Goal: Task Accomplishment & Management: Manage account settings

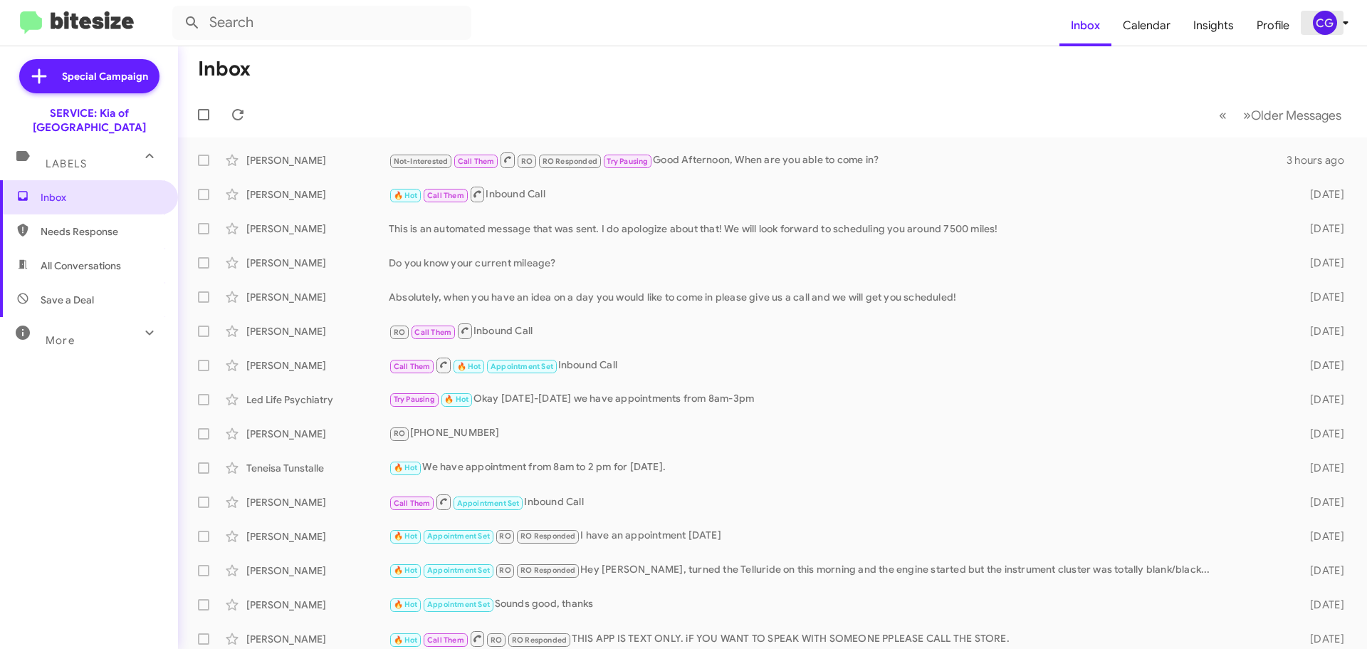
click at [1328, 19] on div "CG" at bounding box center [1325, 23] width 24 height 24
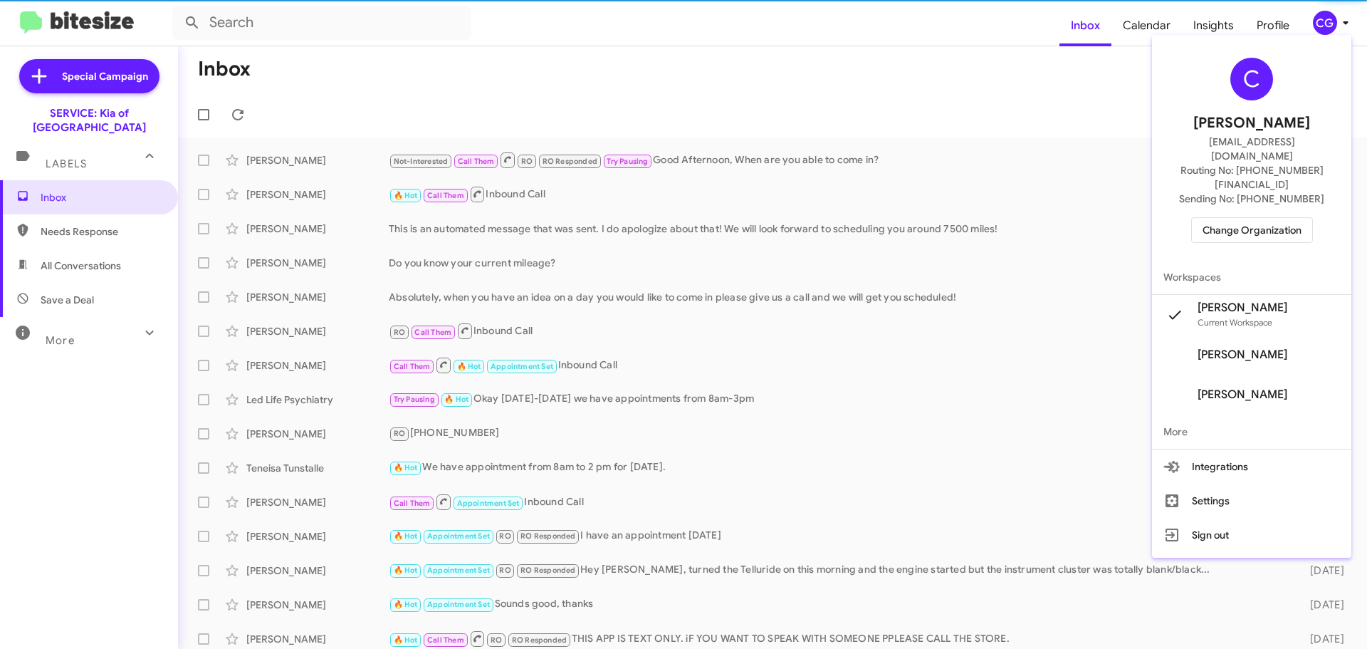
click at [1301, 218] on span "Change Organization" at bounding box center [1251, 230] width 99 height 24
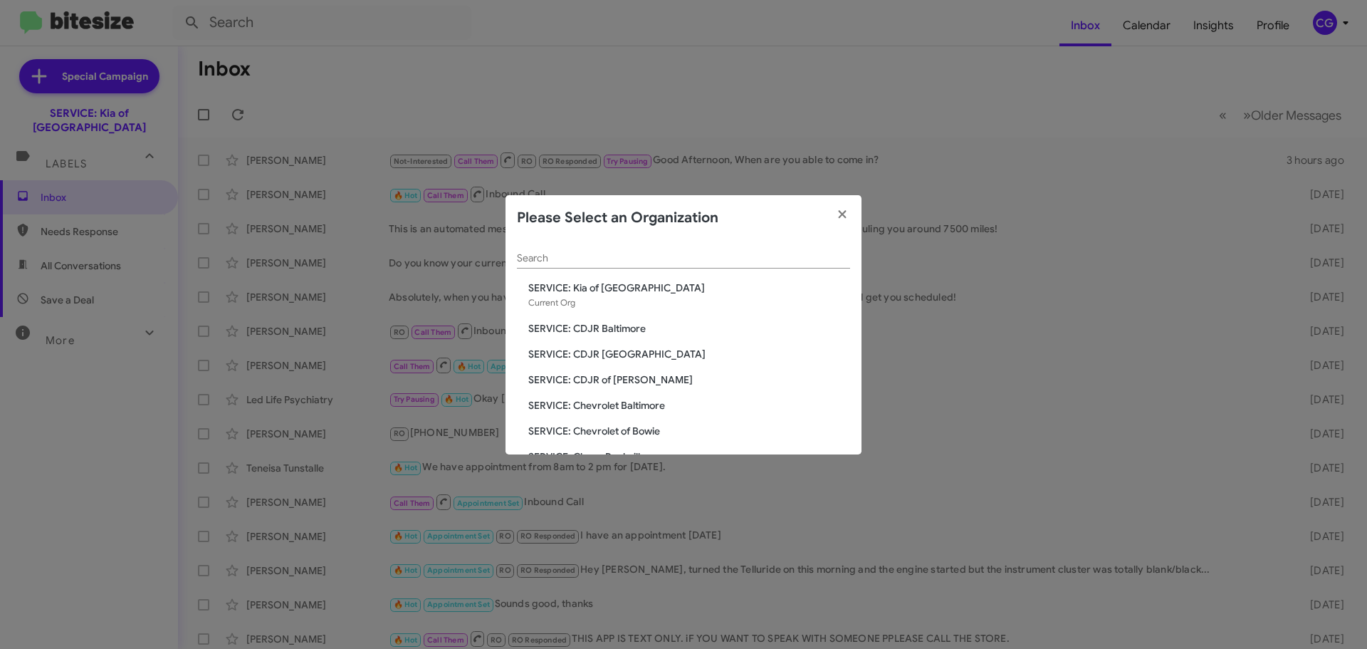
drag, startPoint x: 558, startPoint y: 320, endPoint x: 550, endPoint y: 327, distance: 11.1
click at [550, 327] on span "SERVICE: CDJR Baltimore" at bounding box center [689, 328] width 322 height 14
click at [547, 327] on span "SERVICE: CDJR Baltimore" at bounding box center [689, 328] width 322 height 14
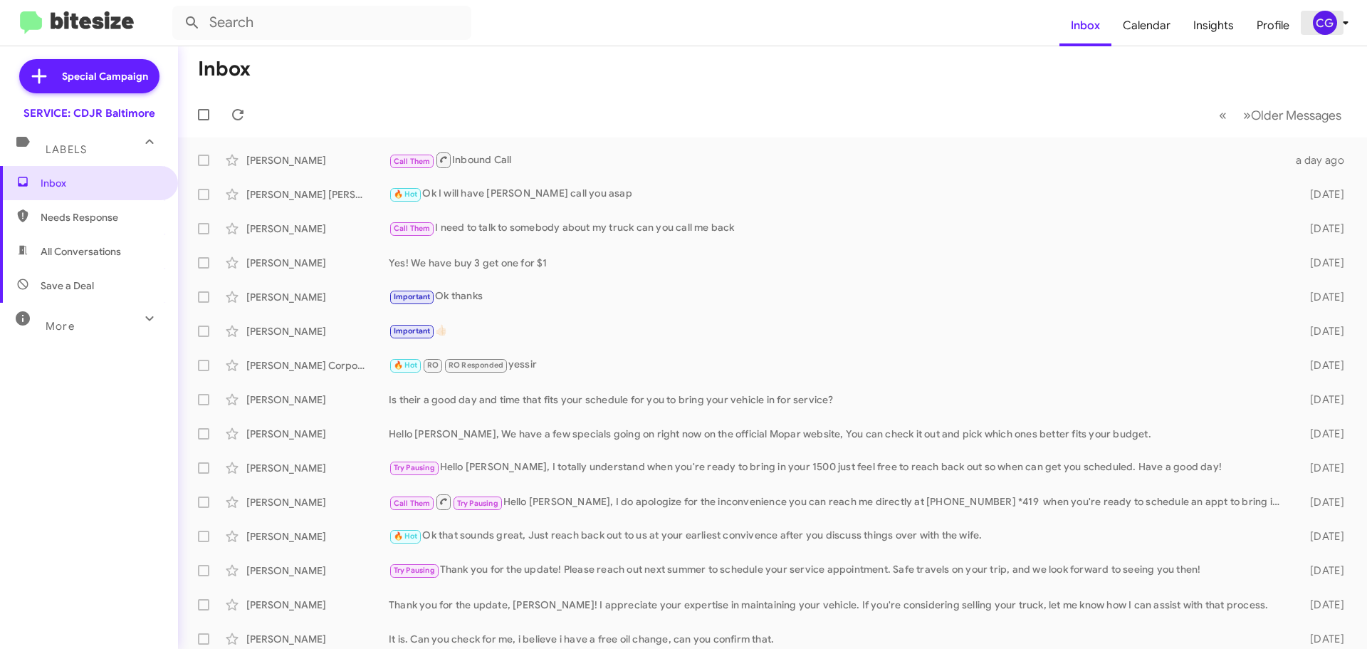
click at [1341, 14] on icon at bounding box center [1345, 22] width 17 height 17
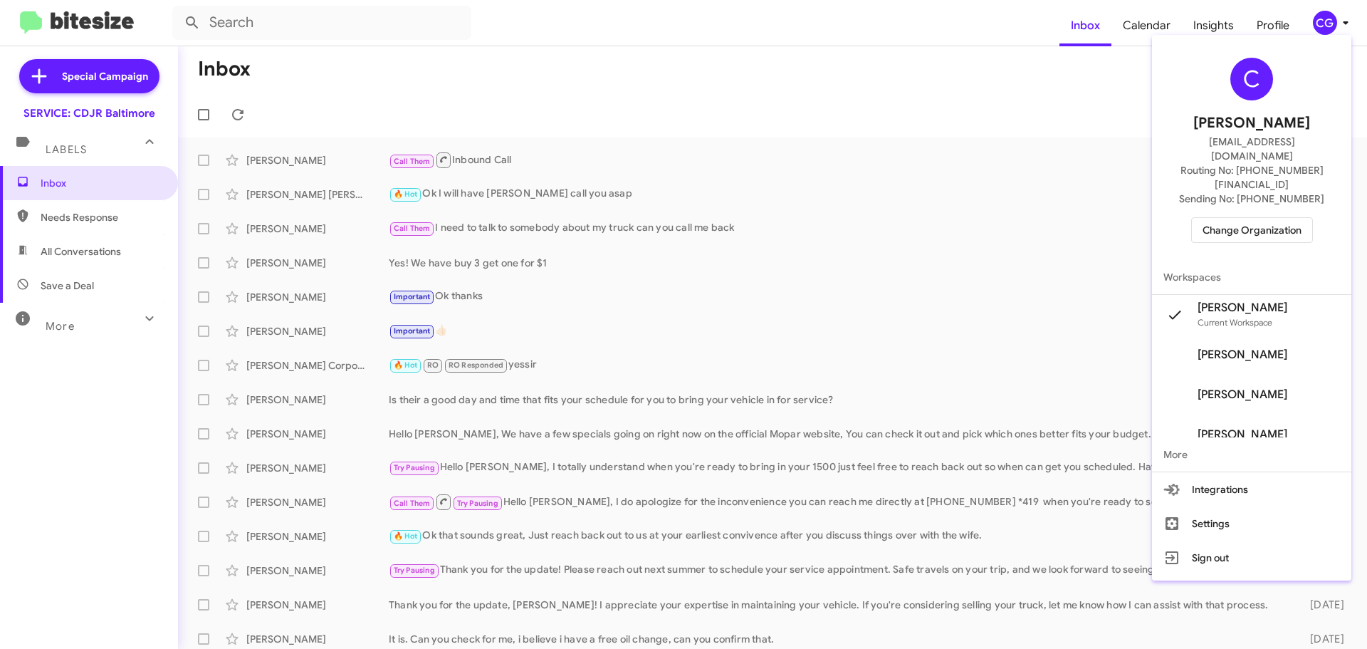
click at [1296, 218] on span "Change Organization" at bounding box center [1251, 230] width 99 height 24
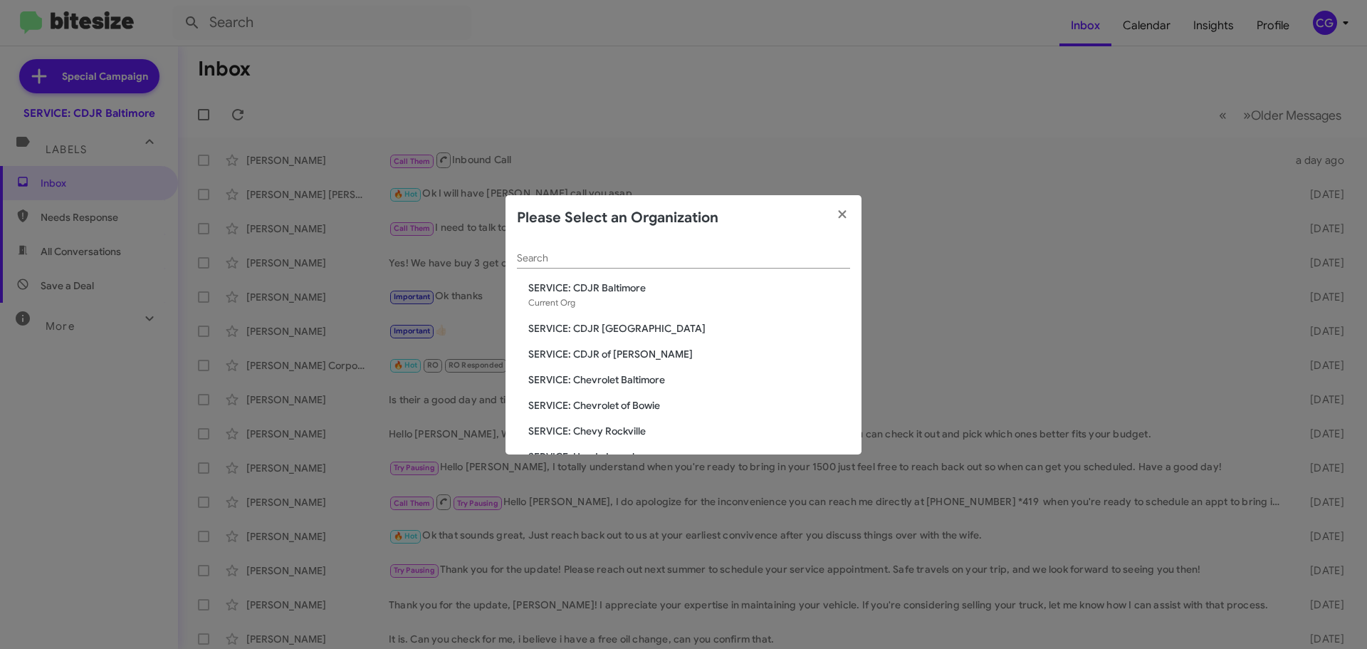
click at [624, 332] on span "SERVICE: CDJR [GEOGRAPHIC_DATA]" at bounding box center [689, 328] width 322 height 14
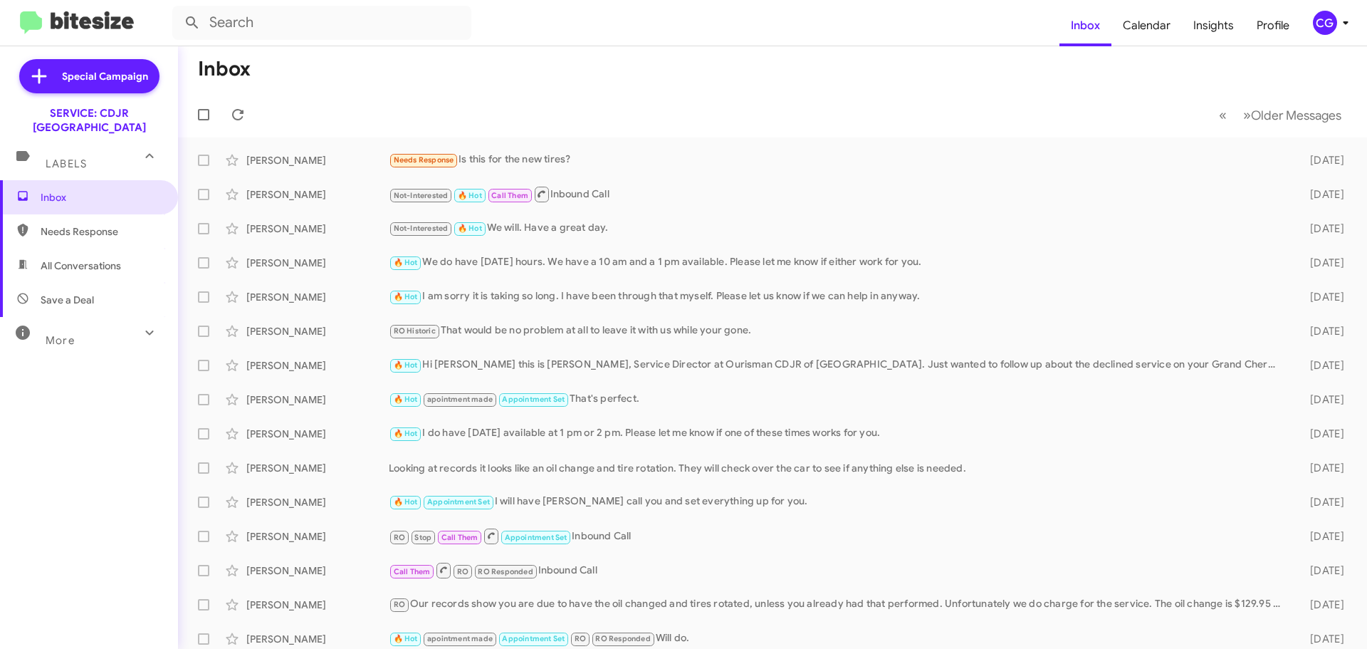
click at [1342, 26] on icon at bounding box center [1345, 22] width 17 height 17
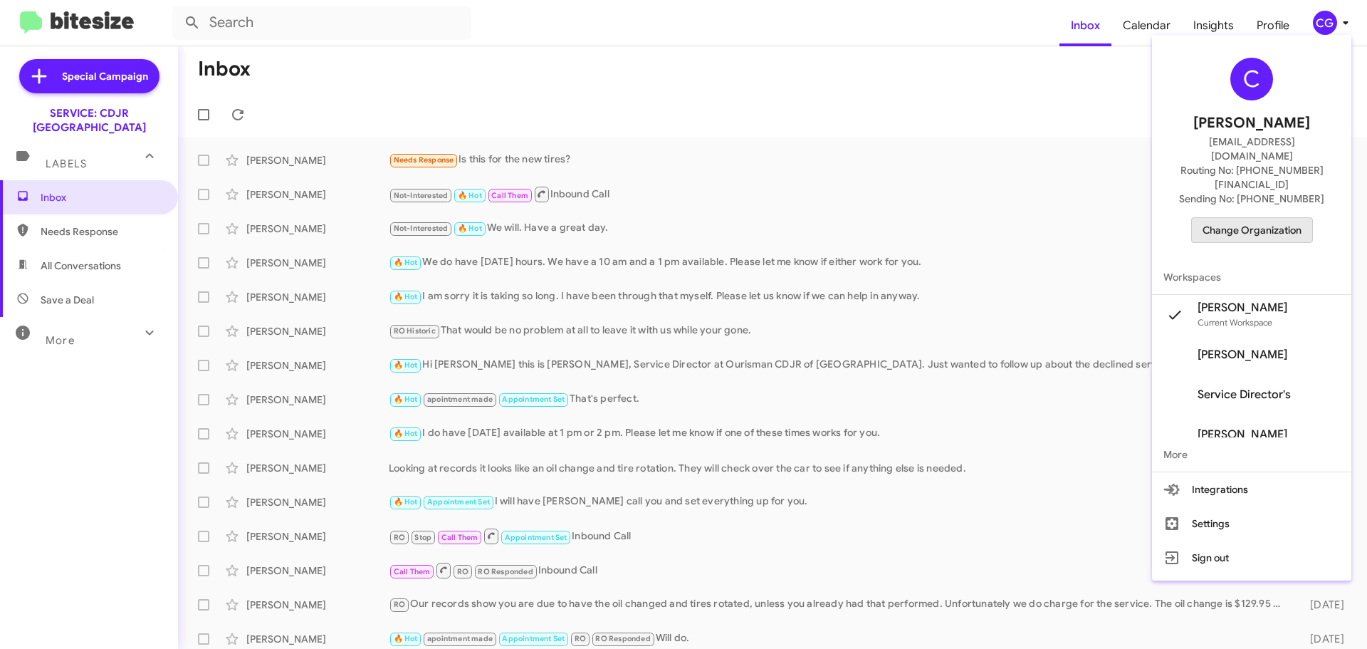
click at [1298, 218] on span "Change Organization" at bounding box center [1251, 230] width 99 height 24
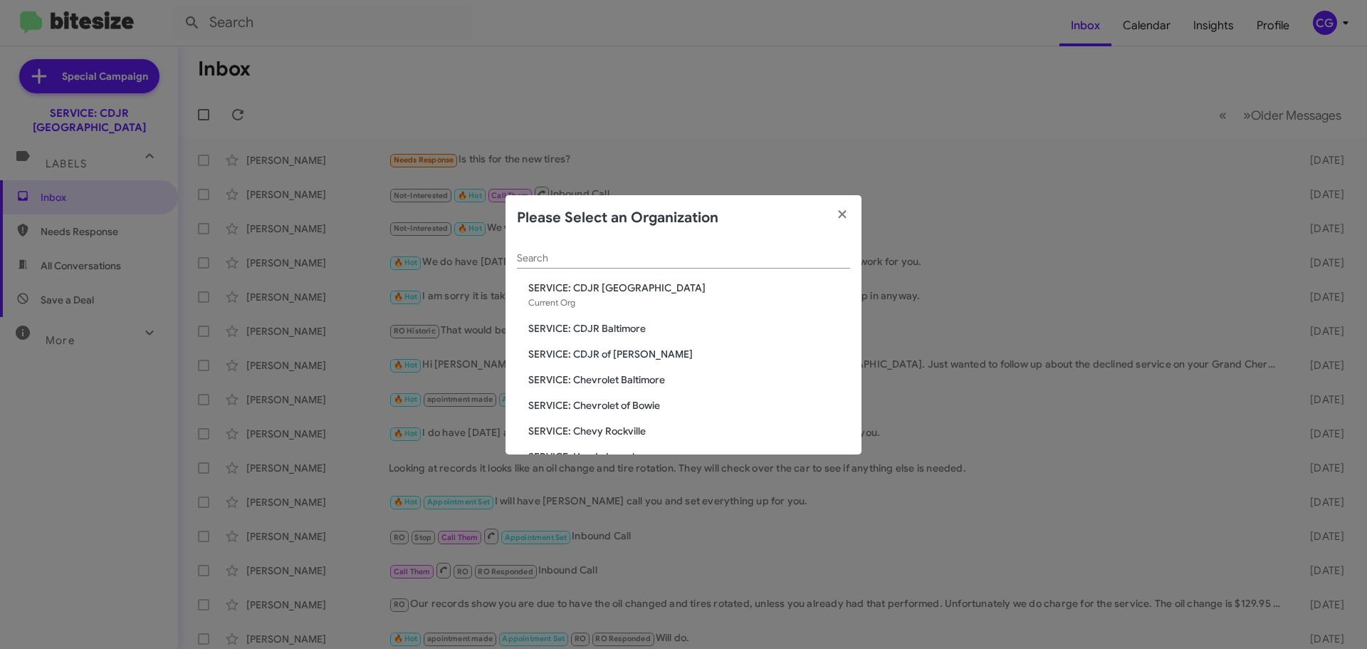
click at [592, 357] on span "SERVICE: CDJR of [PERSON_NAME]" at bounding box center [689, 354] width 322 height 14
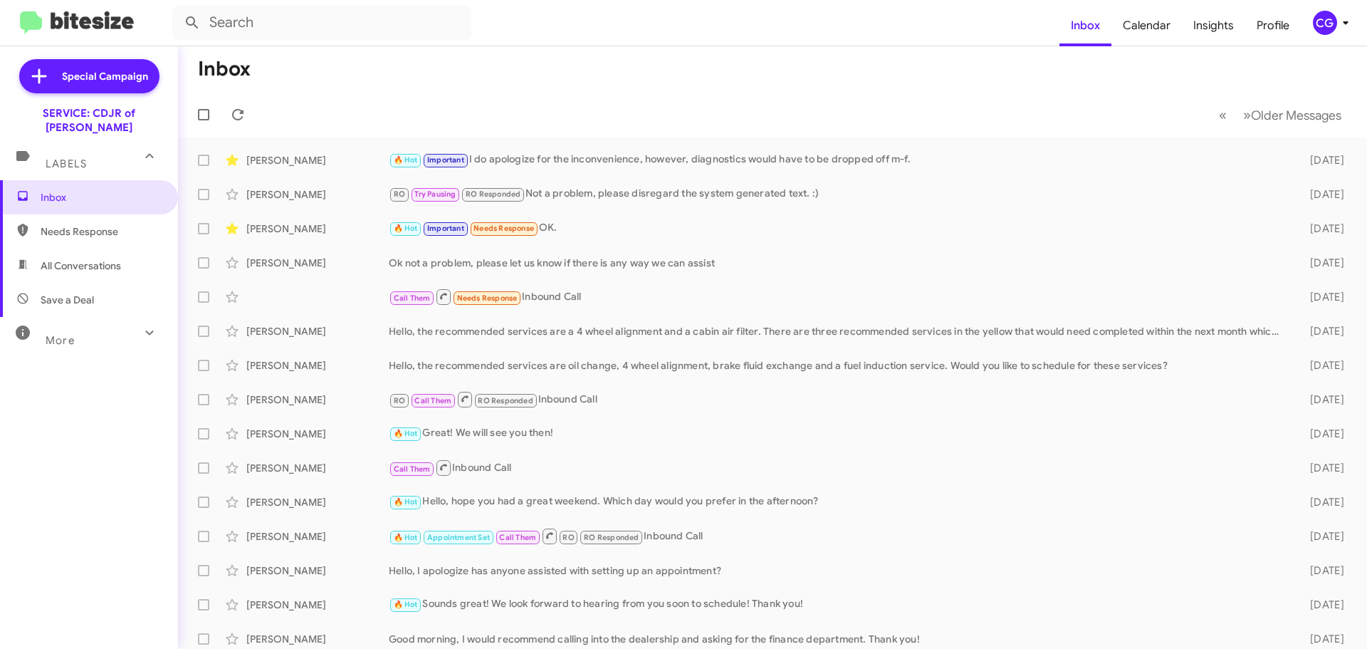
click at [1346, 19] on icon at bounding box center [1345, 22] width 17 height 17
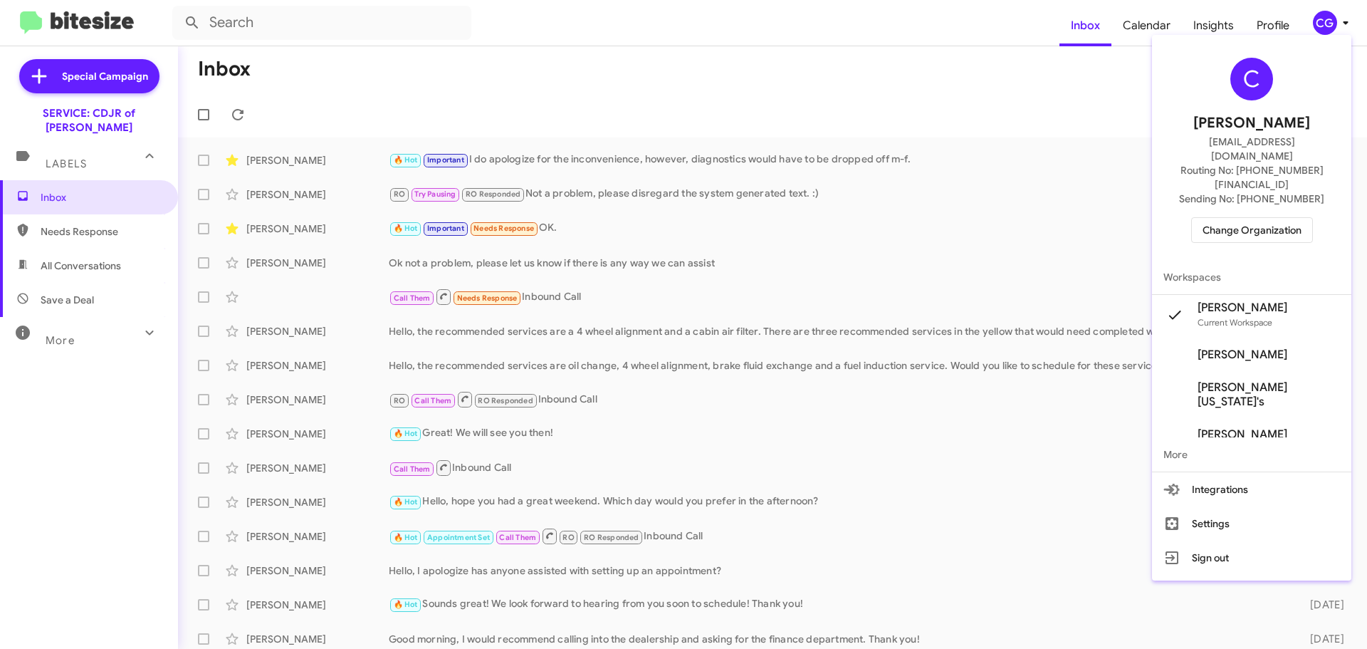
click at [1246, 218] on span "Change Organization" at bounding box center [1251, 230] width 99 height 24
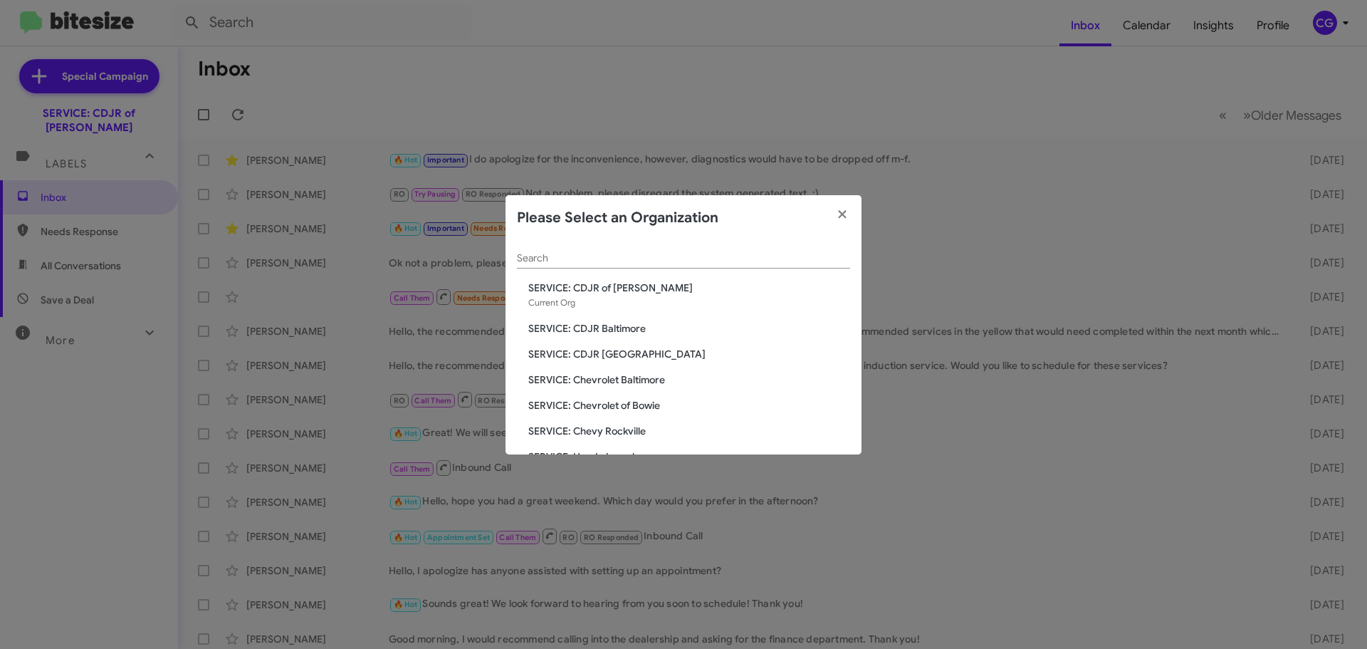
click at [631, 374] on span "SERVICE: Chevrolet Baltimore" at bounding box center [689, 379] width 322 height 14
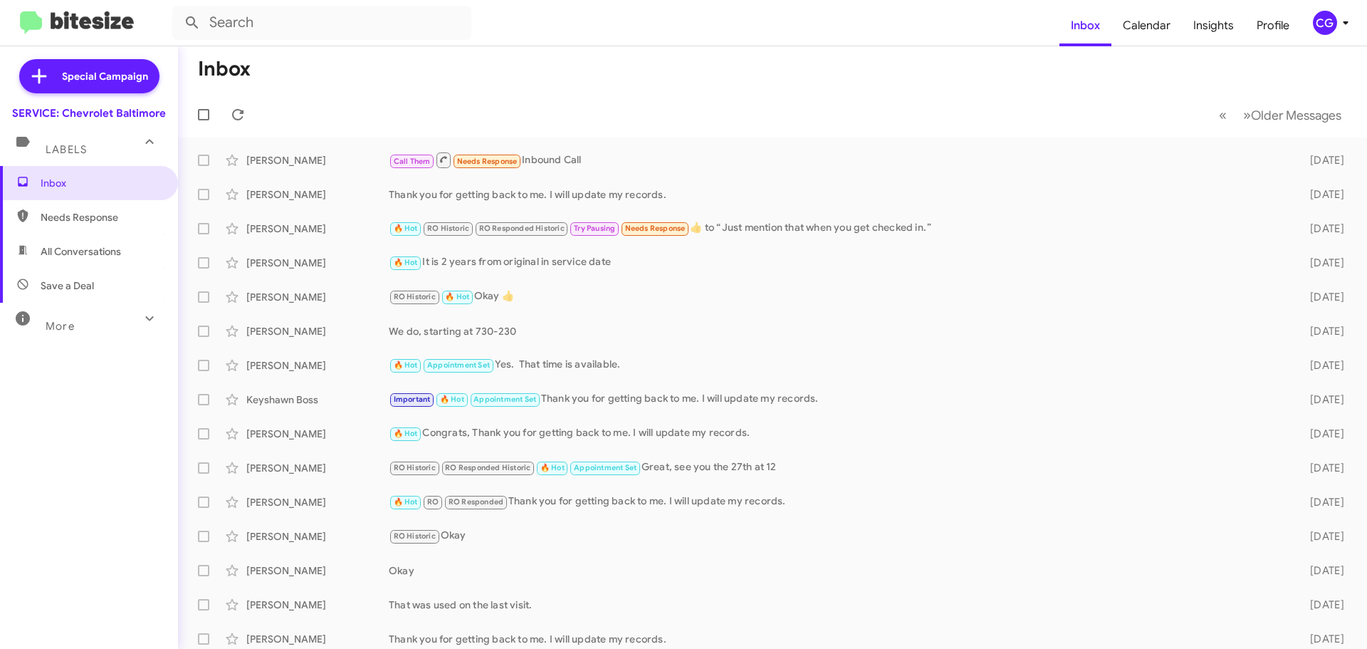
click at [1341, 20] on icon at bounding box center [1345, 22] width 17 height 17
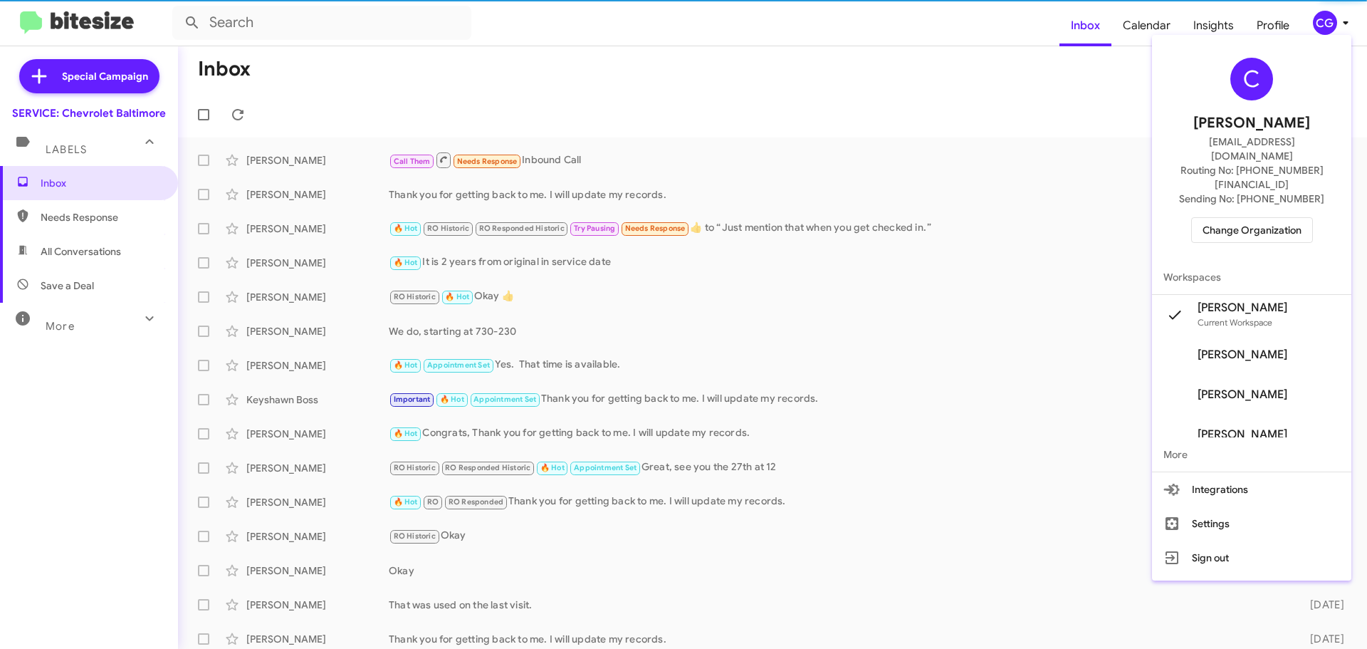
click at [1294, 218] on span "Change Organization" at bounding box center [1251, 230] width 99 height 24
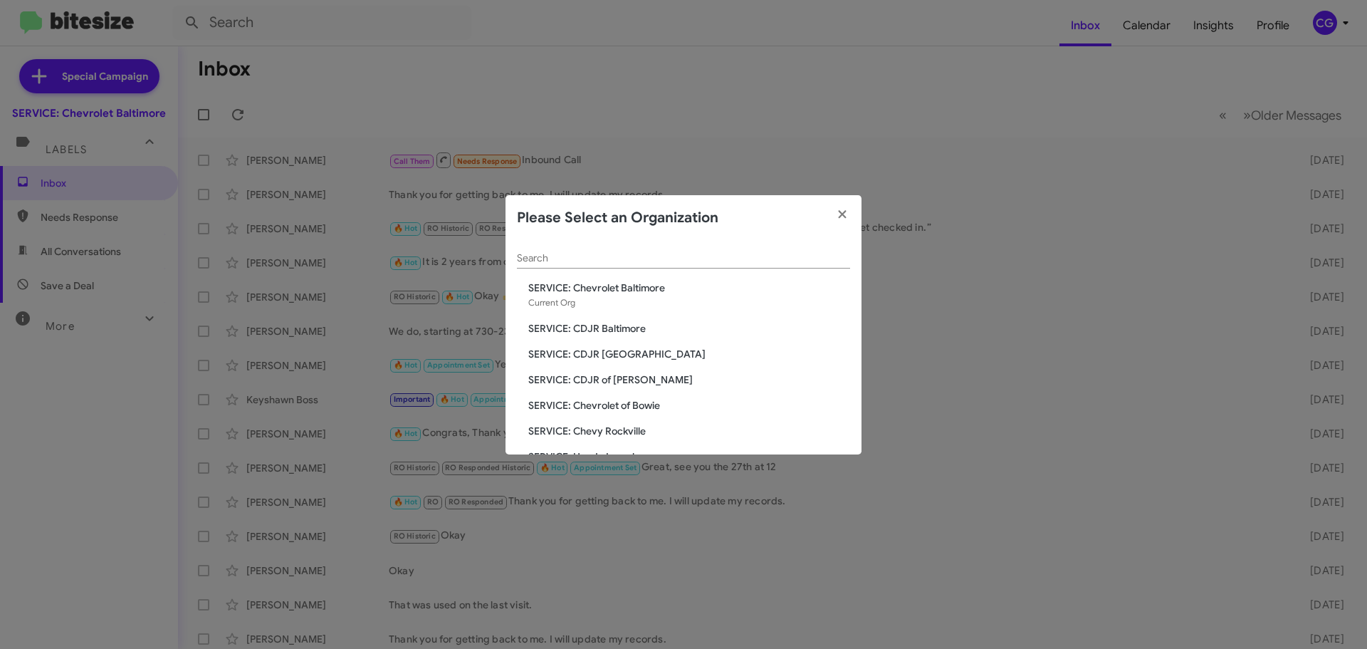
click at [610, 401] on span "SERVICE: Chevrolet of Bowie" at bounding box center [689, 405] width 322 height 14
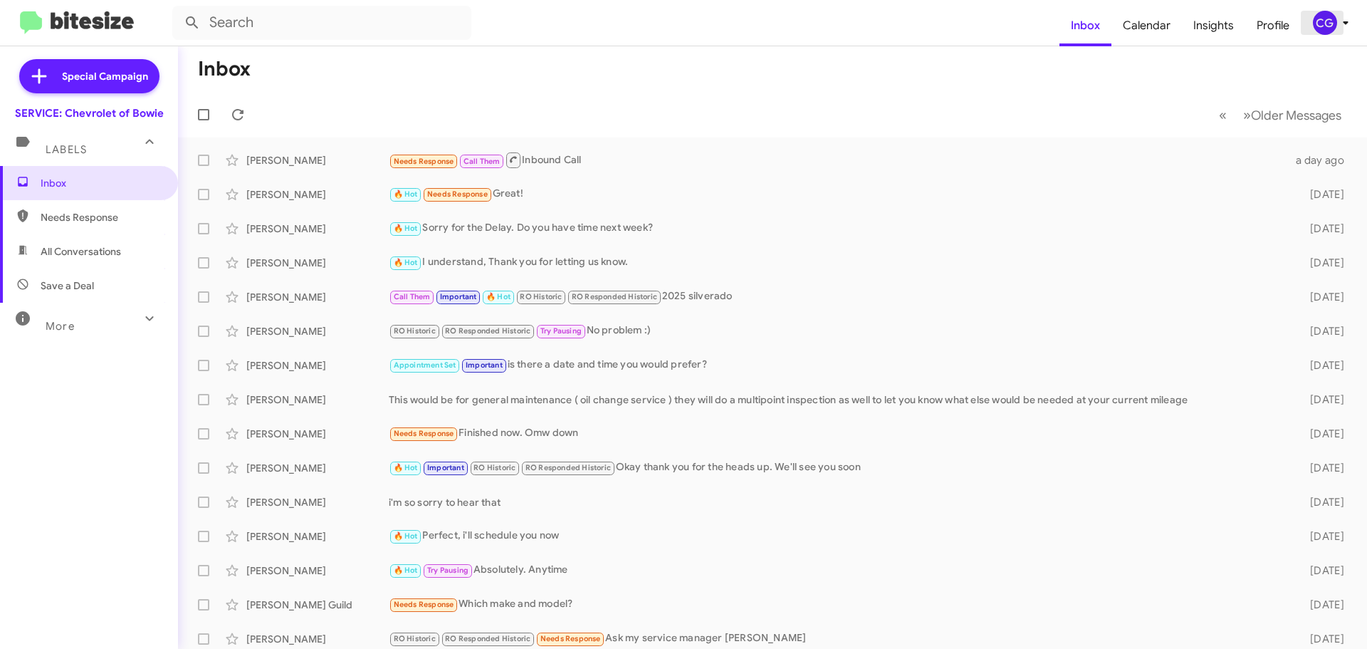
click at [1354, 24] on span "CG" at bounding box center [1333, 23] width 43 height 24
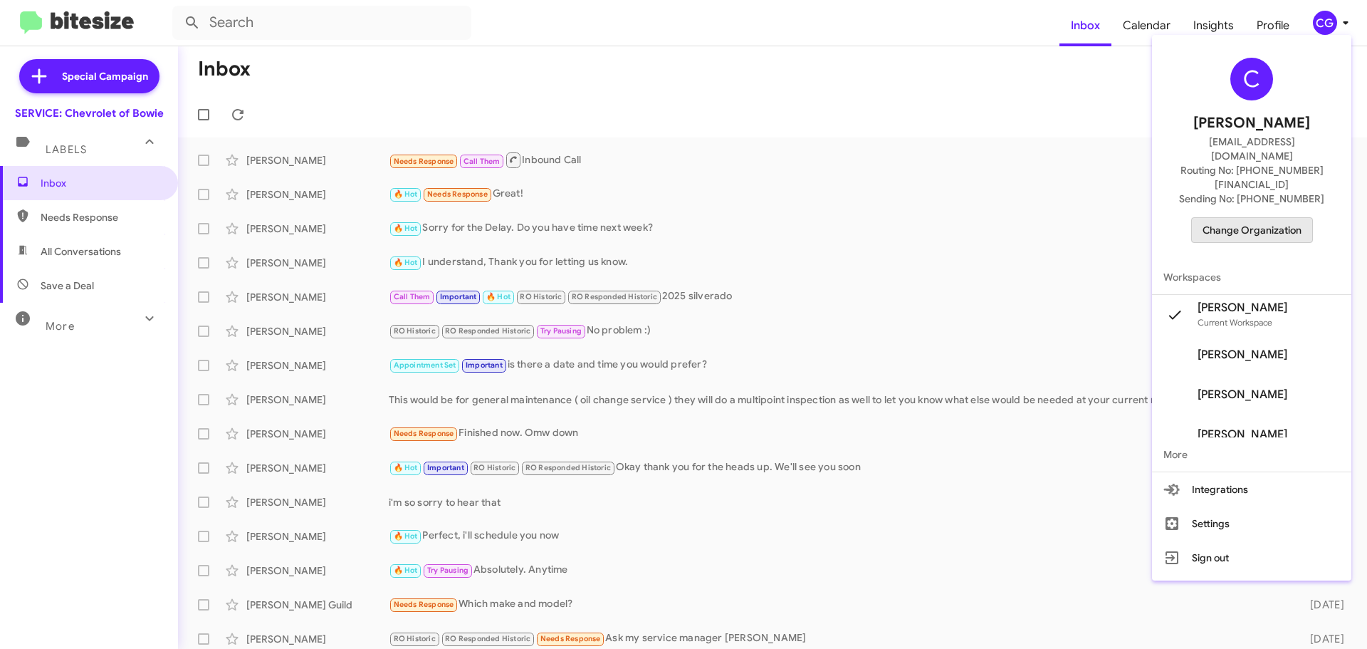
click at [1295, 218] on span "Change Organization" at bounding box center [1251, 230] width 99 height 24
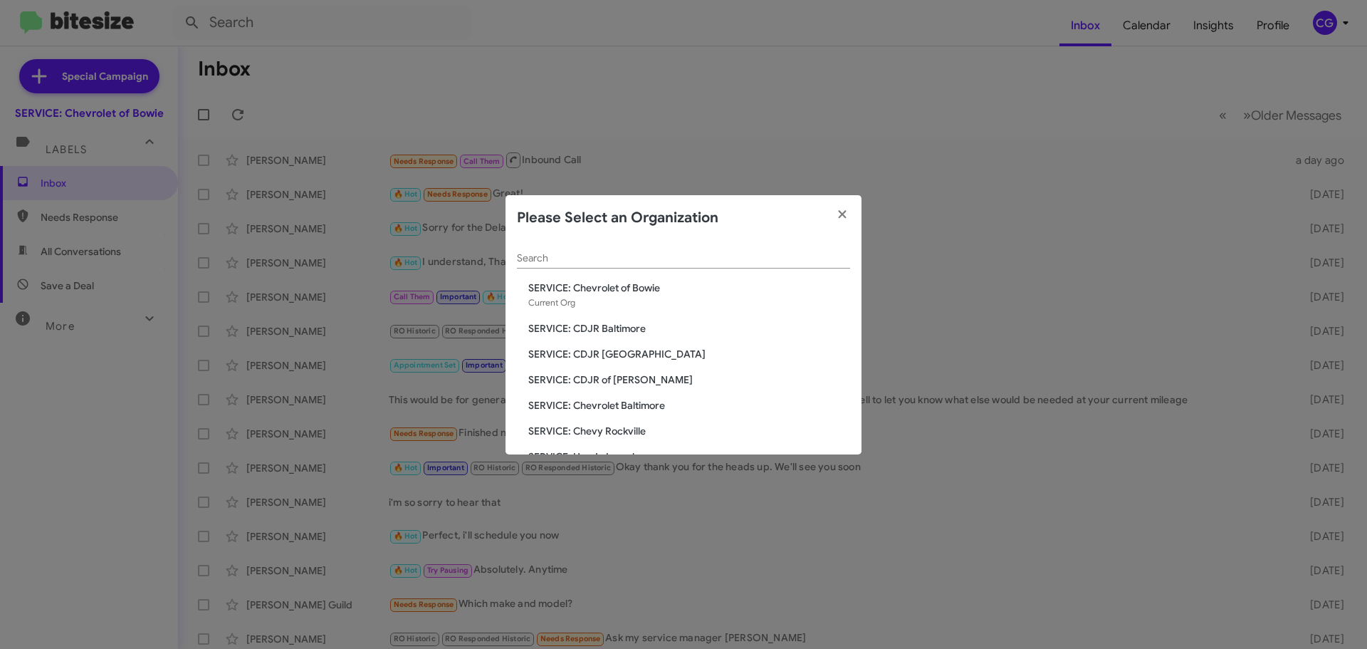
click at [617, 428] on span "SERVICE: Chevy Rockville" at bounding box center [689, 431] width 322 height 14
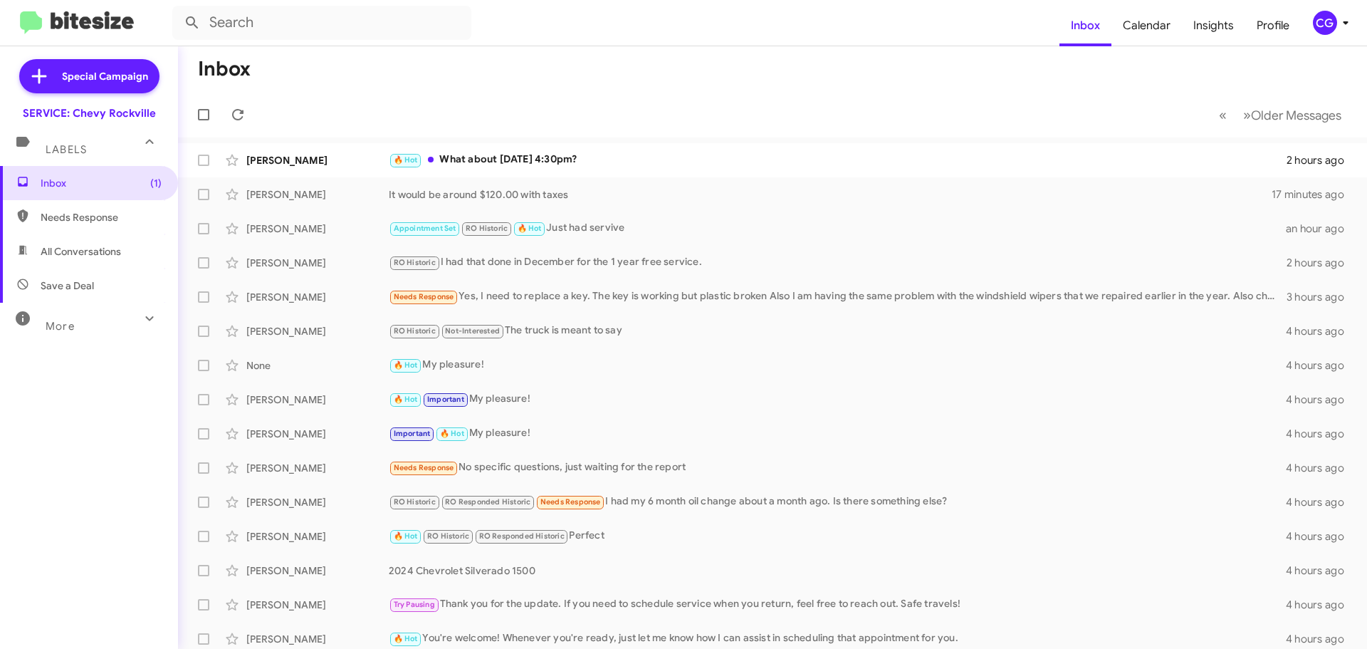
click at [1330, 19] on div "CG" at bounding box center [1325, 23] width 24 height 24
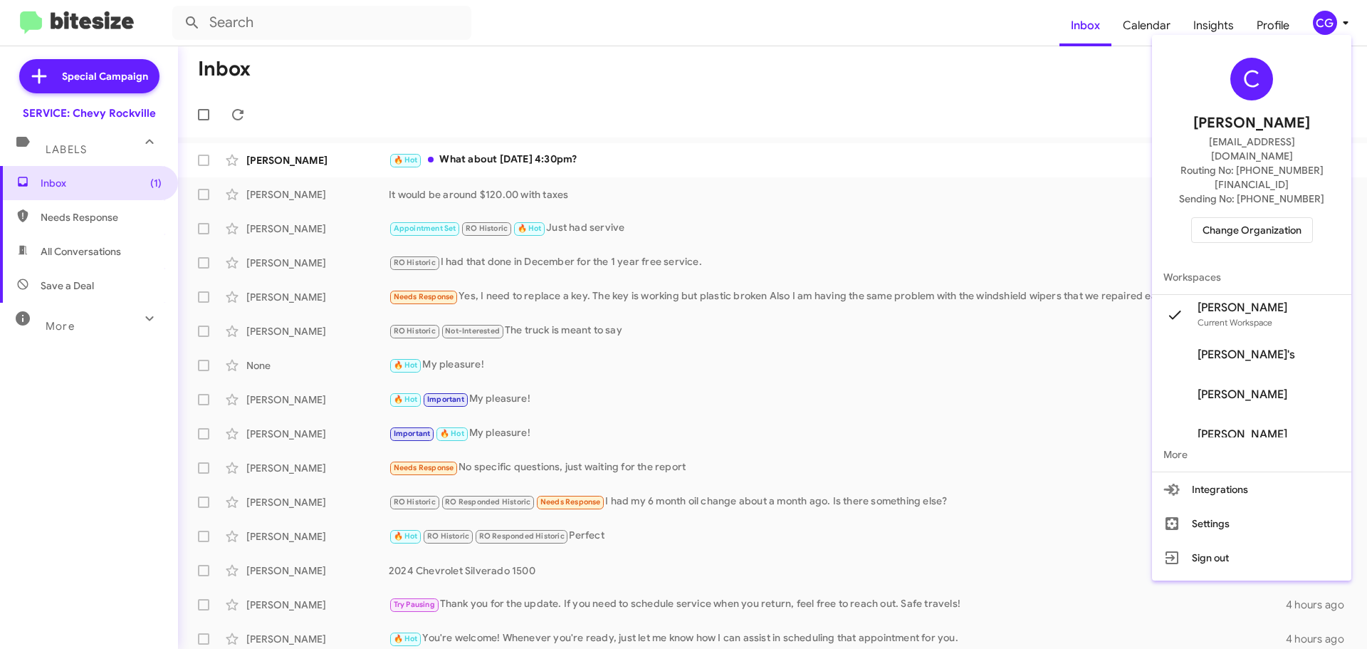
click at [1291, 223] on div "C Carmen Gast cgast@ourismancars.com Routing No: +1 (301) 424-5900 Sending No: …" at bounding box center [1251, 150] width 199 height 219
click at [1291, 218] on span "Change Organization" at bounding box center [1251, 230] width 99 height 24
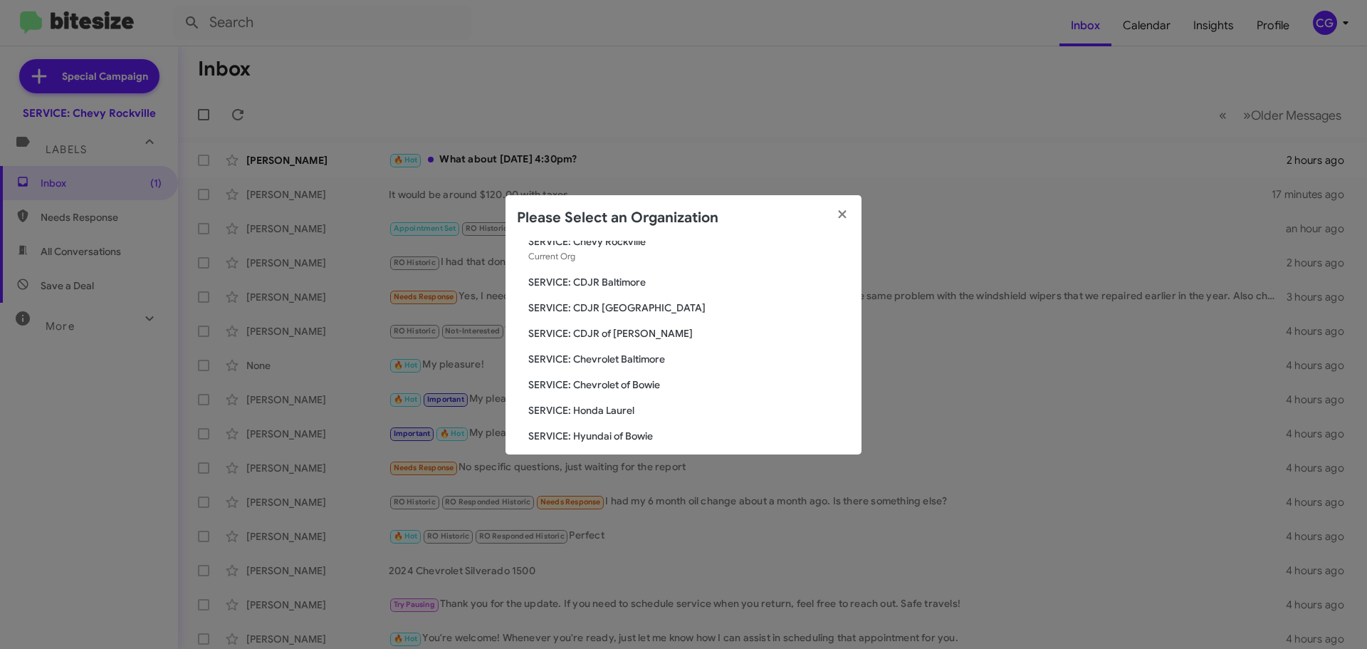
scroll to position [71, 0]
click at [629, 387] on span "SERVICE: Honda Laurel" at bounding box center [689, 385] width 322 height 14
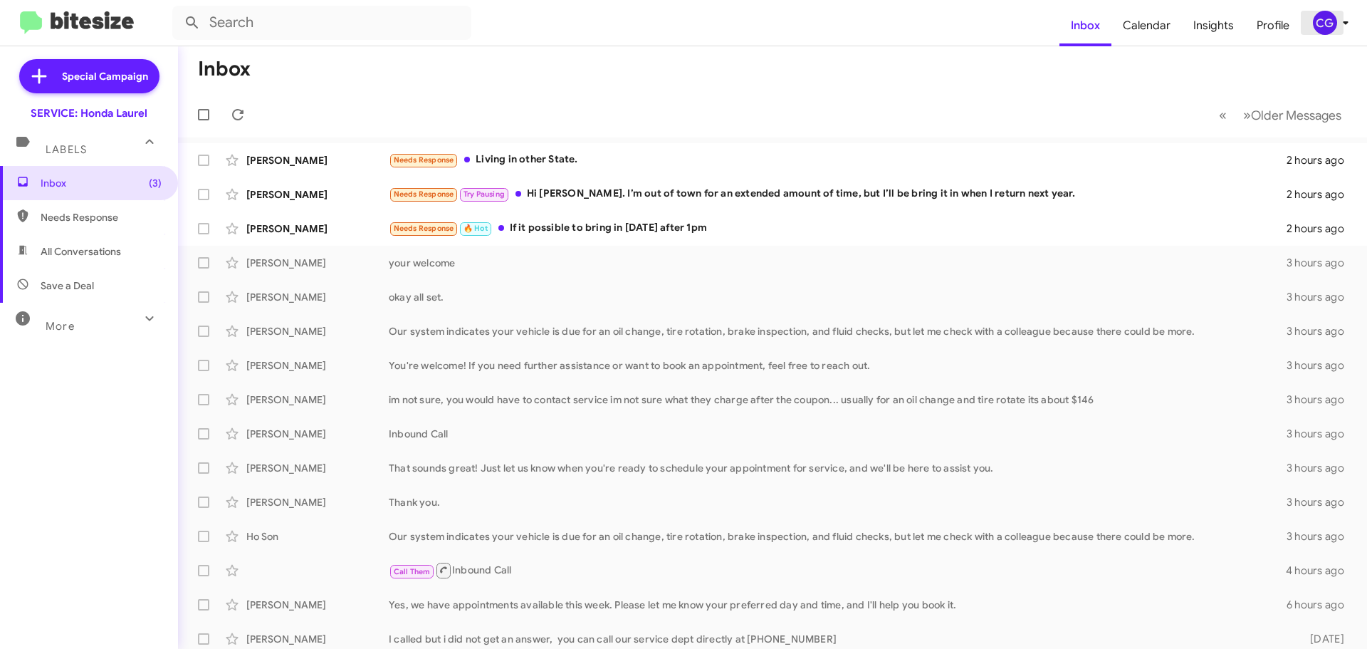
click at [1325, 26] on div "CG" at bounding box center [1325, 23] width 24 height 24
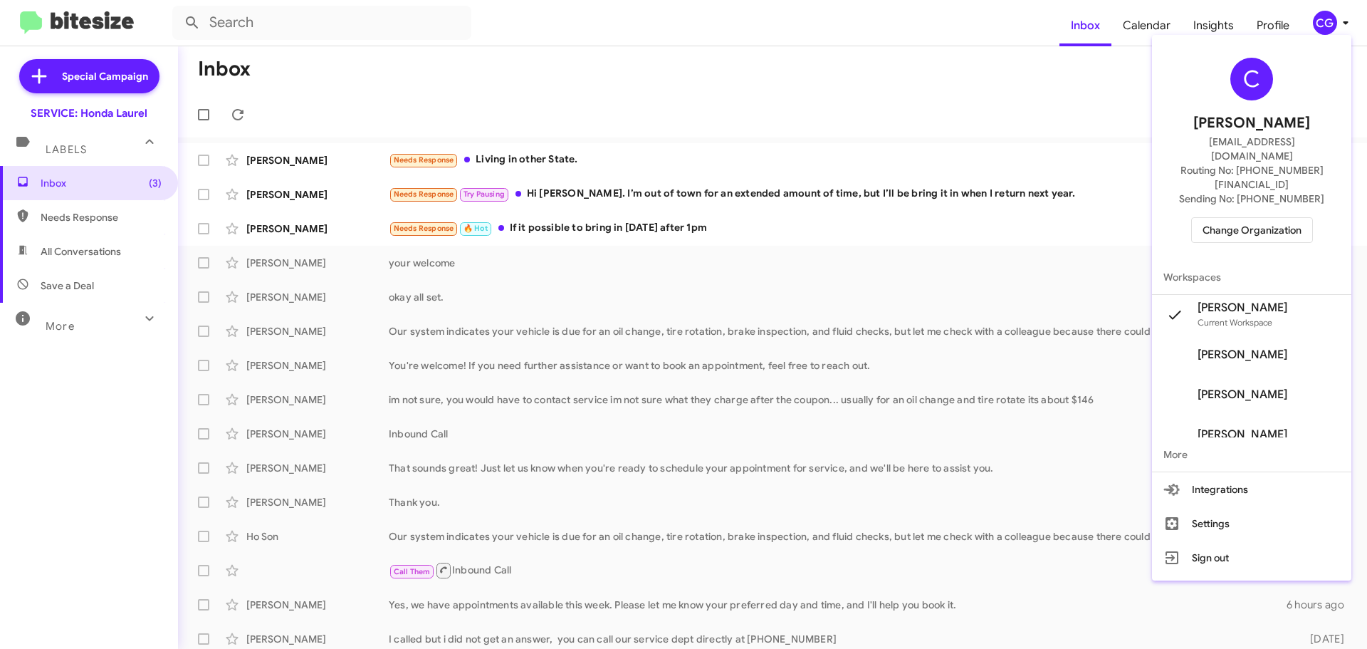
click at [1313, 217] on button "Change Organization" at bounding box center [1252, 230] width 122 height 26
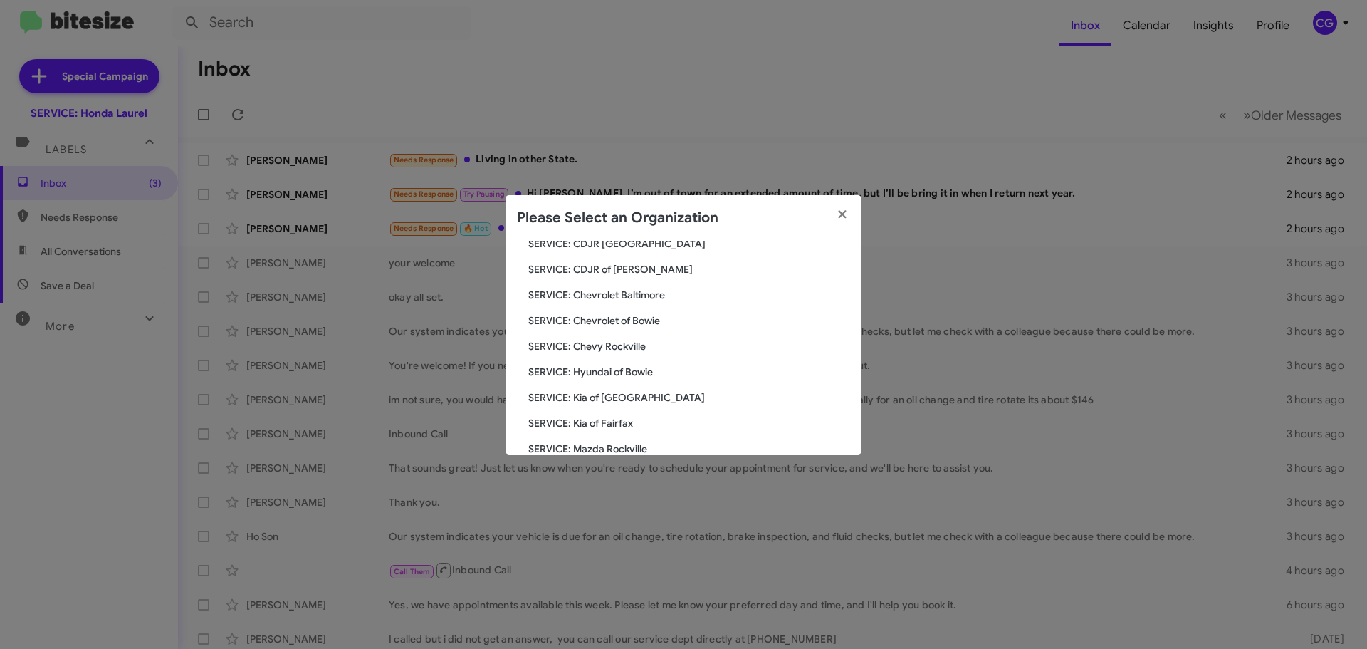
scroll to position [142, 0]
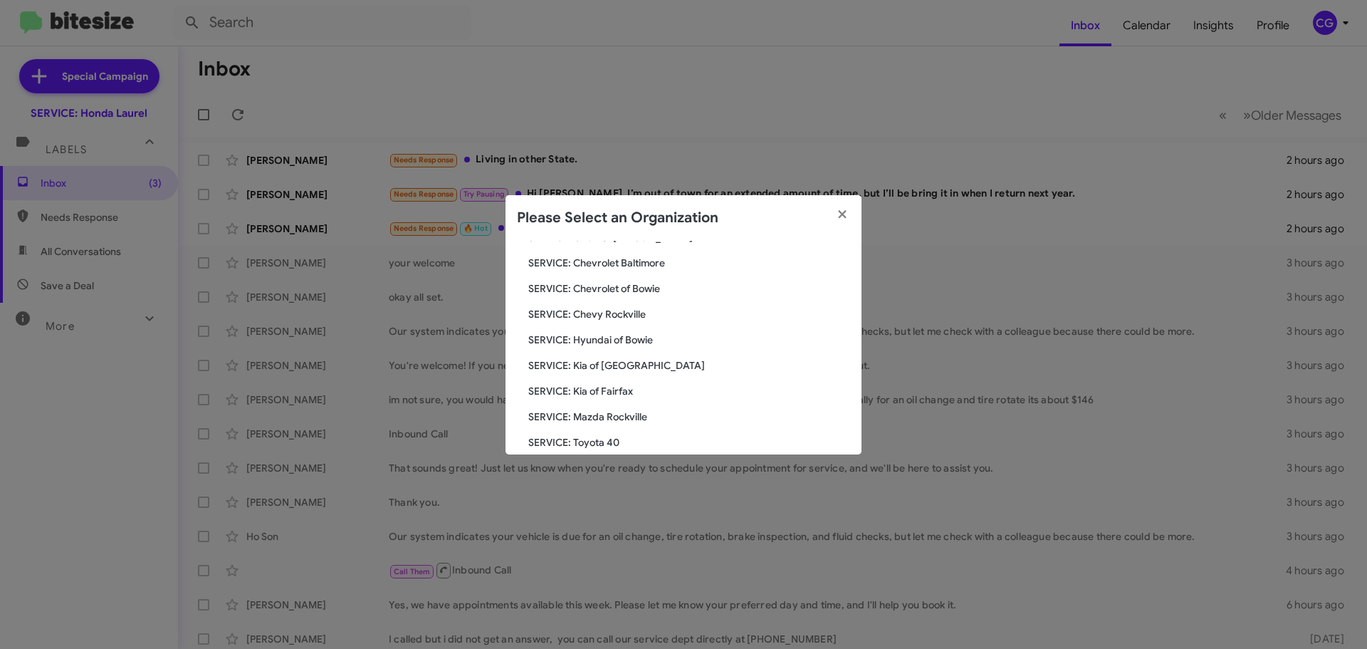
click at [621, 342] on span "SERVICE: Hyundai of Bowie" at bounding box center [689, 339] width 322 height 14
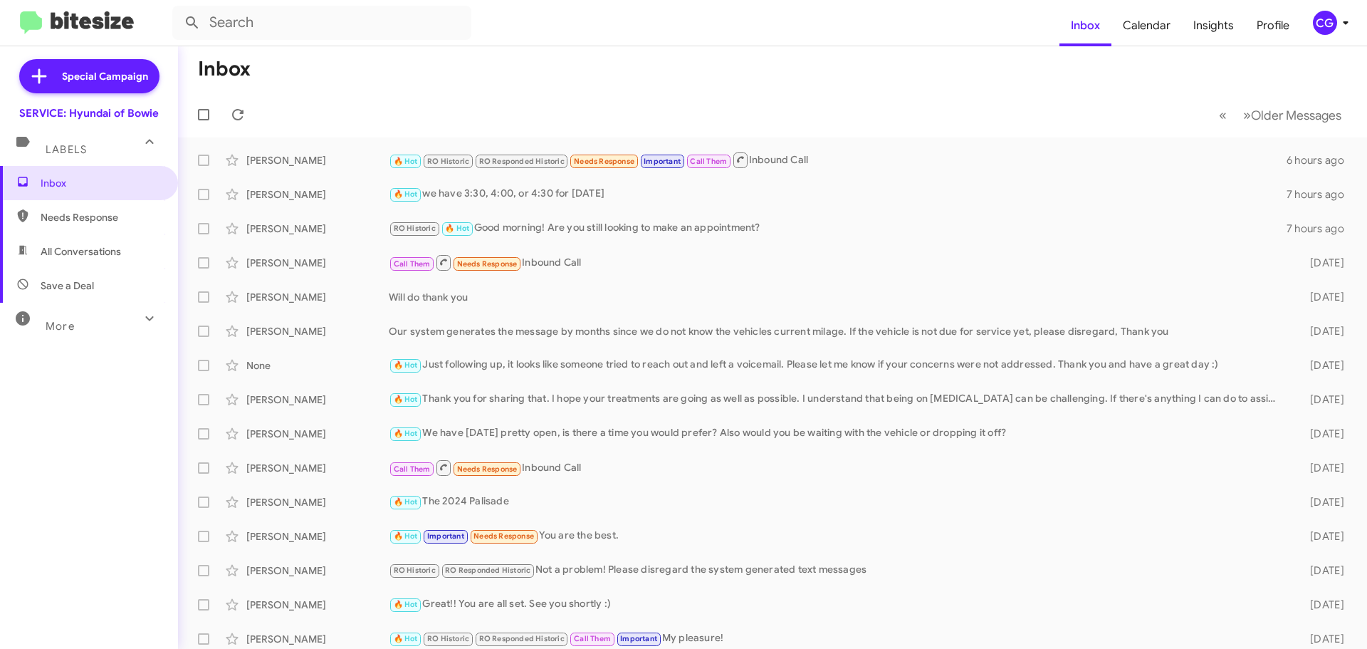
click at [1314, 23] on div "CG" at bounding box center [1325, 23] width 24 height 24
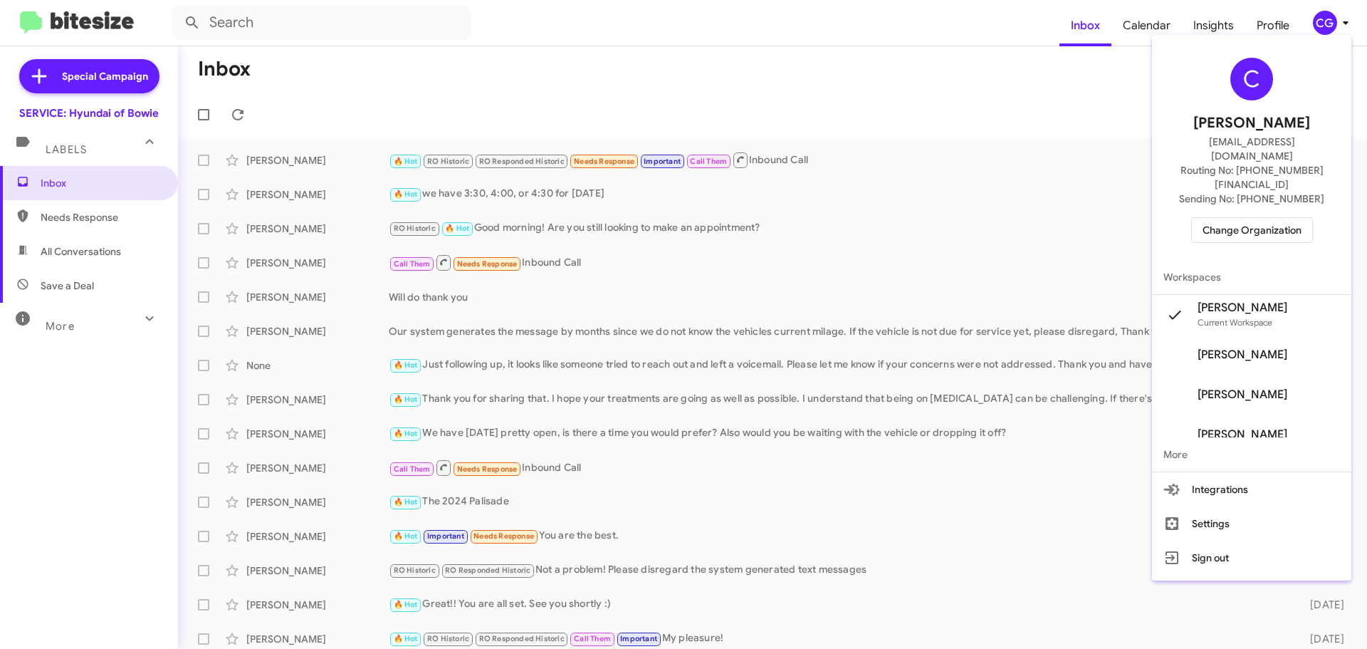
click at [1280, 218] on span "Change Organization" at bounding box center [1251, 230] width 99 height 24
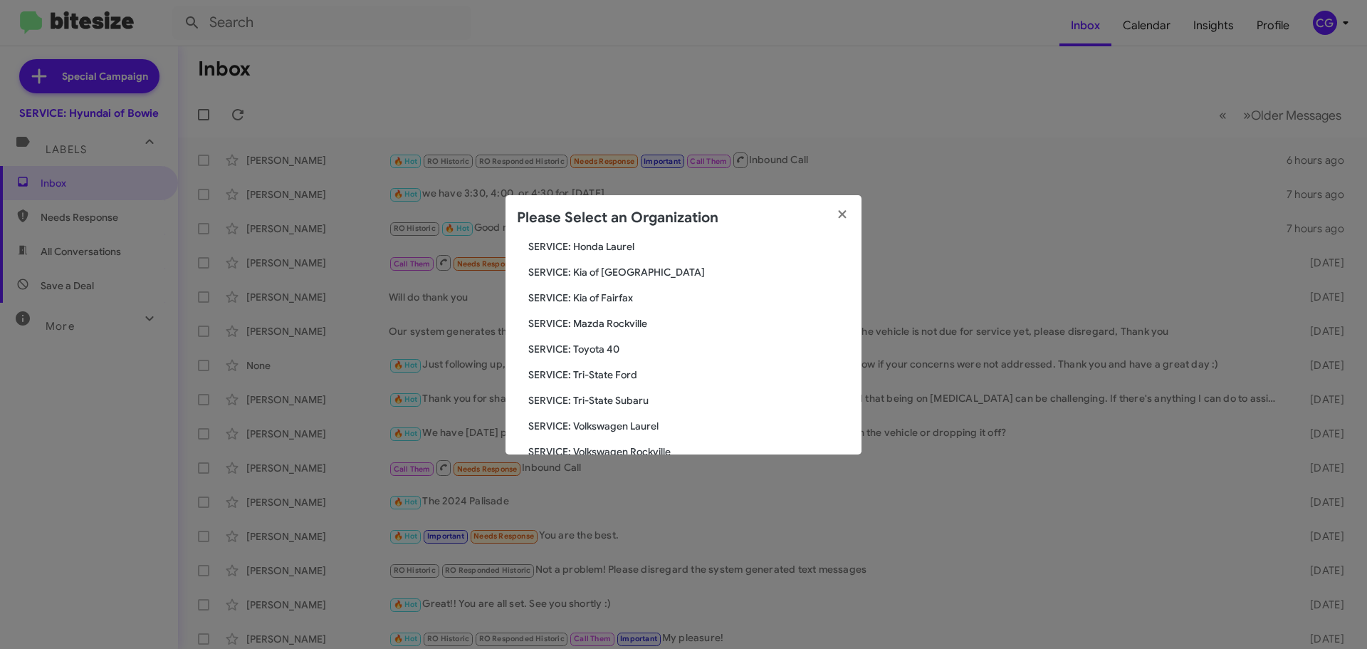
scroll to position [192, 0]
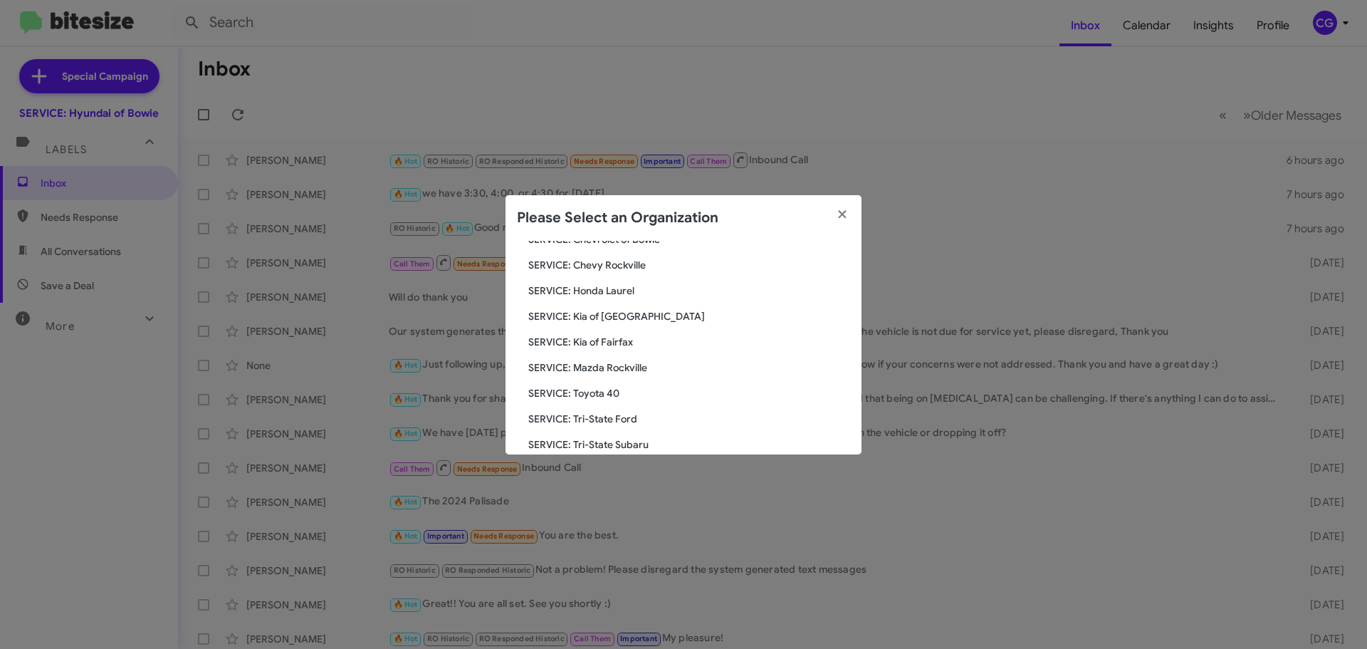
click at [629, 324] on div "Search SERVICE: Hyundai of Bowie Current Org SERVICE: CDJR Baltimore SERVICE: C…" at bounding box center [683, 348] width 356 height 214
click at [629, 320] on span "SERVICE: Kia of [GEOGRAPHIC_DATA]" at bounding box center [689, 316] width 322 height 14
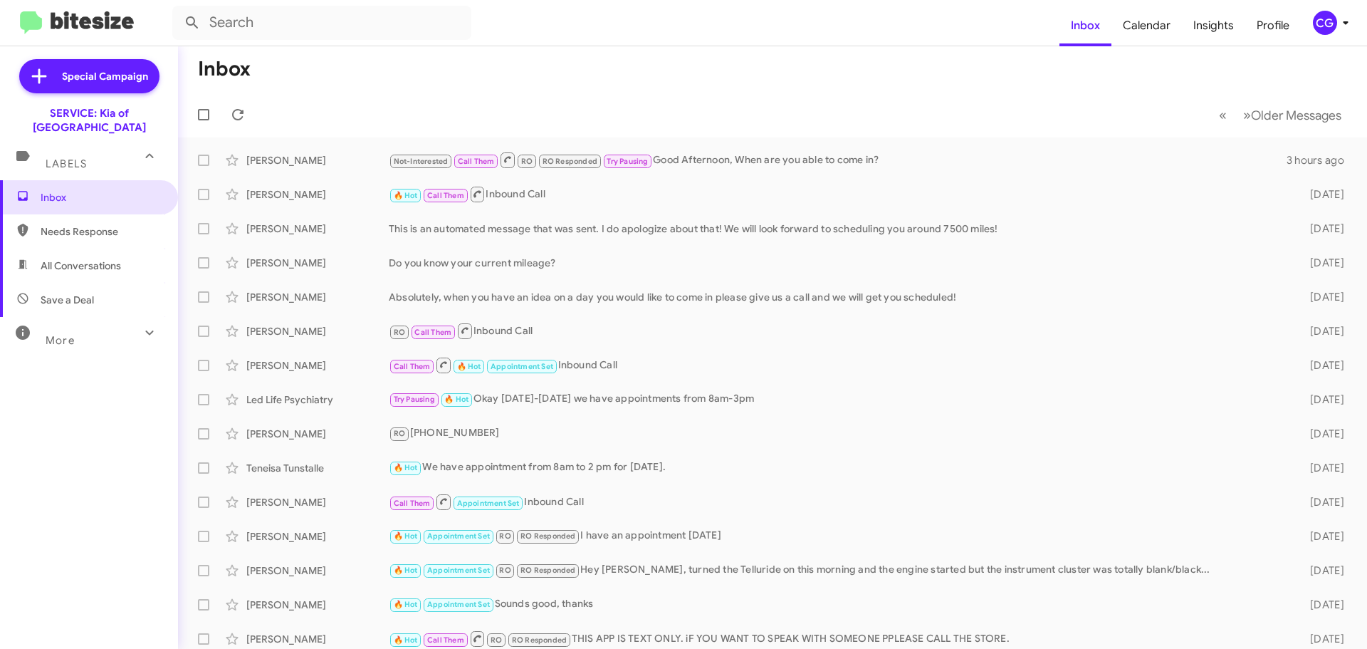
click at [1333, 16] on div "CG" at bounding box center [1325, 23] width 24 height 24
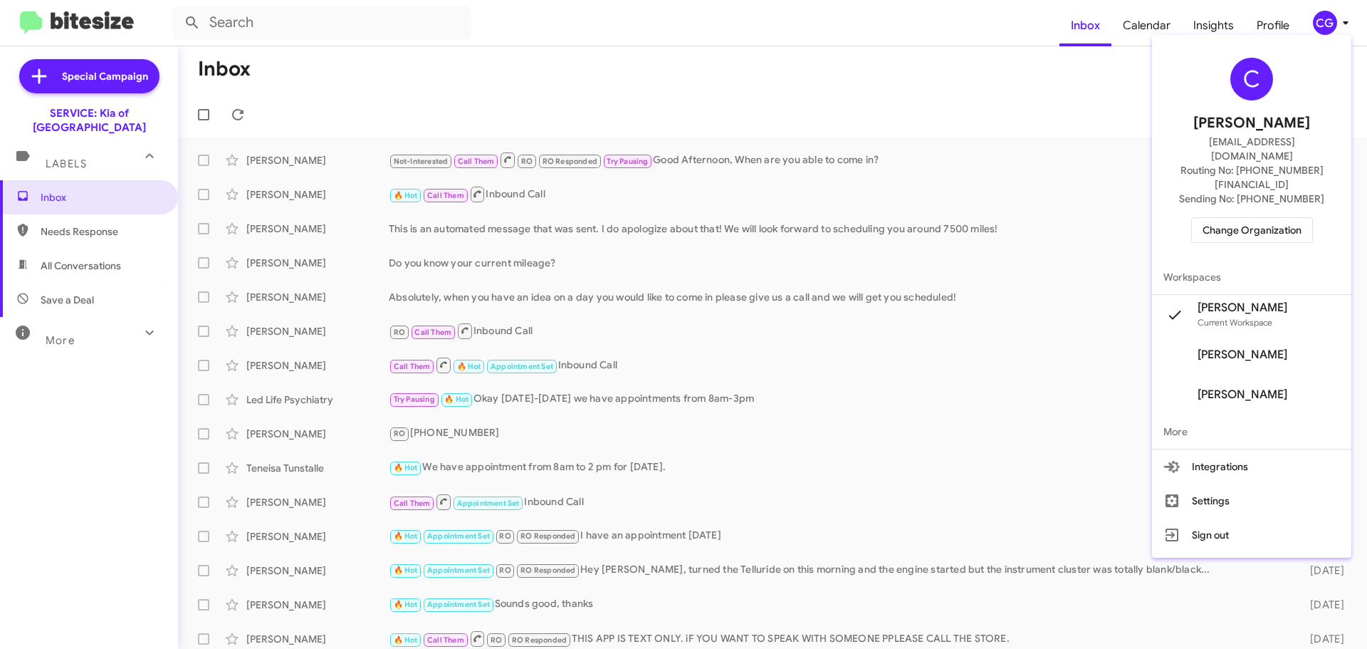
click at [1292, 217] on button "Change Organization" at bounding box center [1252, 230] width 122 height 26
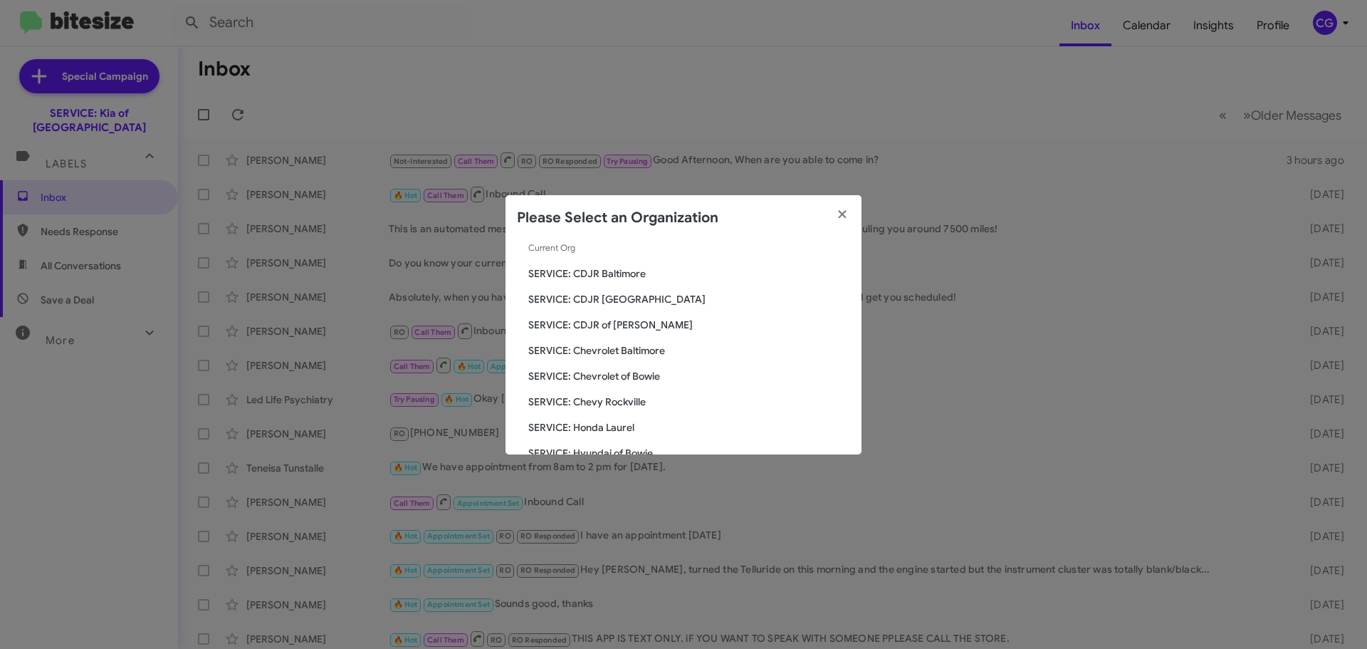
scroll to position [214, 0]
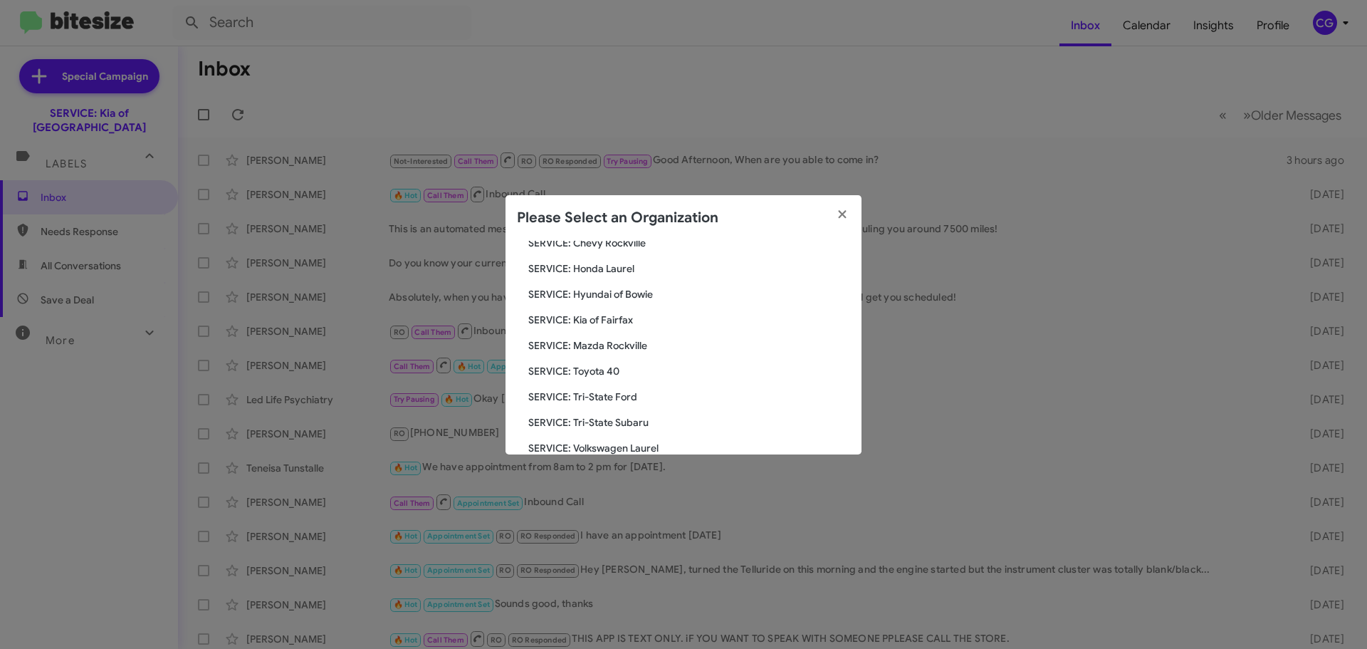
click at [593, 322] on span "SERVICE: Kia of Fairfax" at bounding box center [689, 320] width 322 height 14
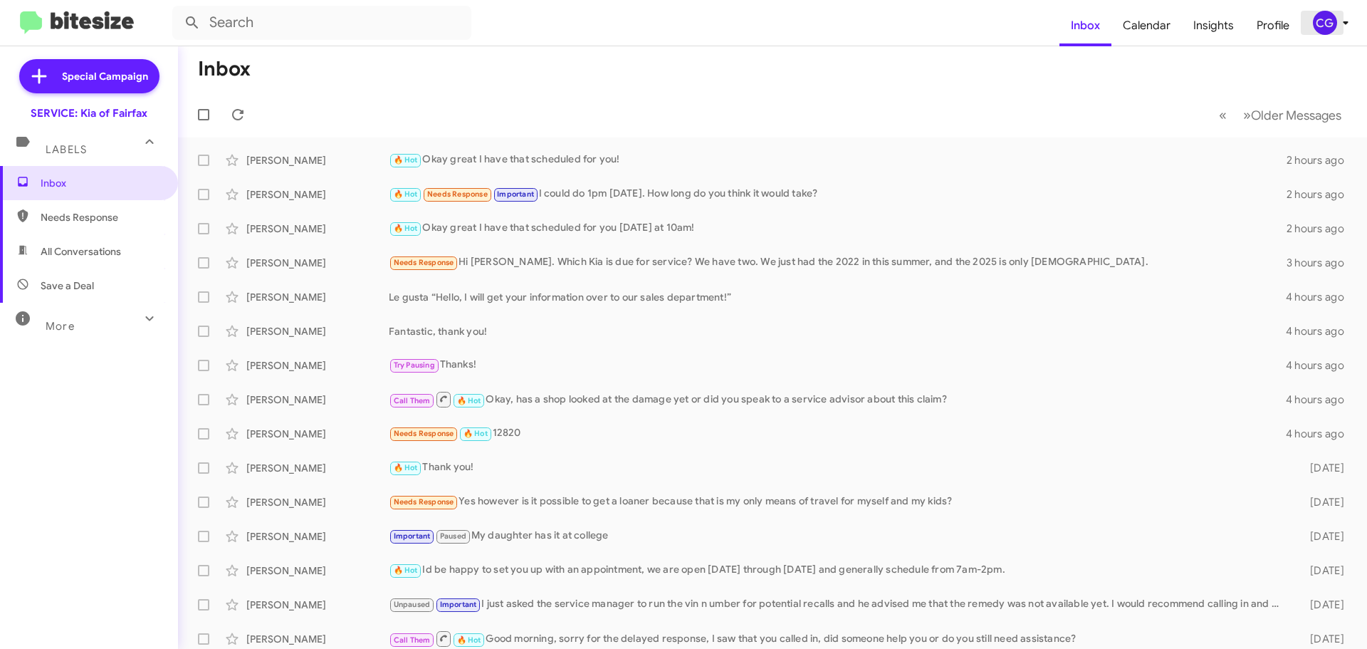
click at [1331, 21] on div "CG" at bounding box center [1325, 23] width 24 height 24
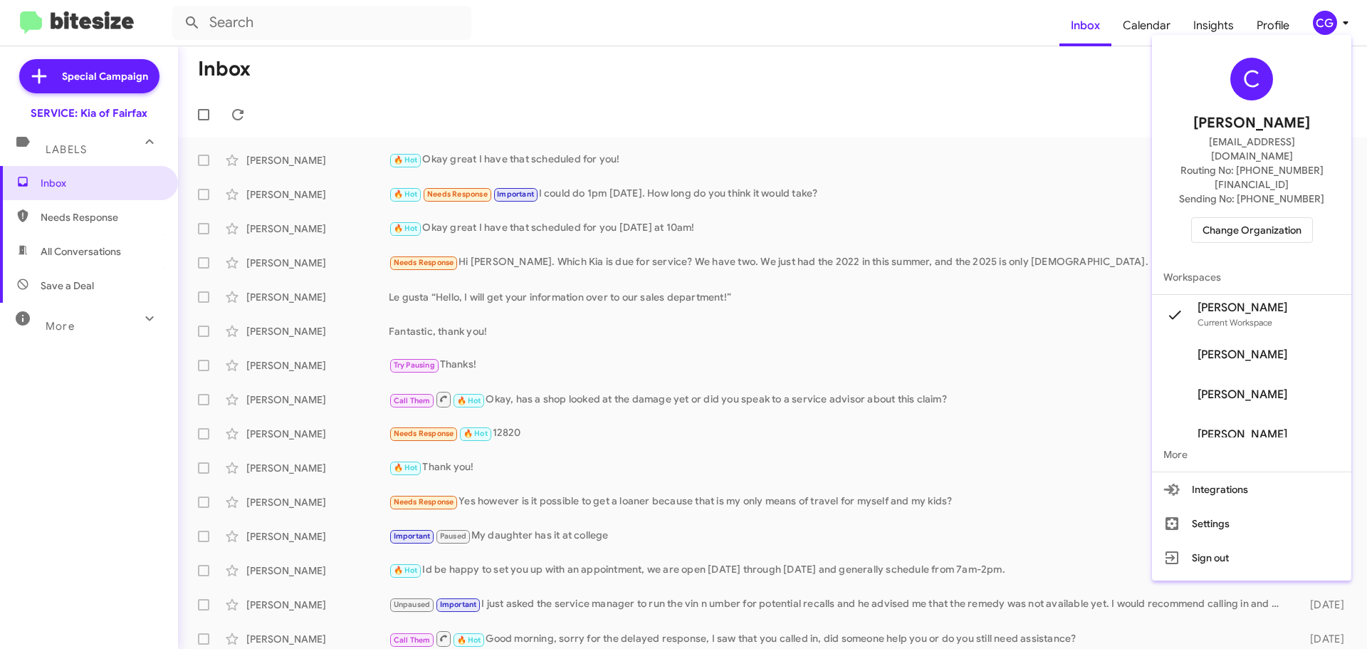
click at [1248, 218] on span "Change Organization" at bounding box center [1251, 230] width 99 height 24
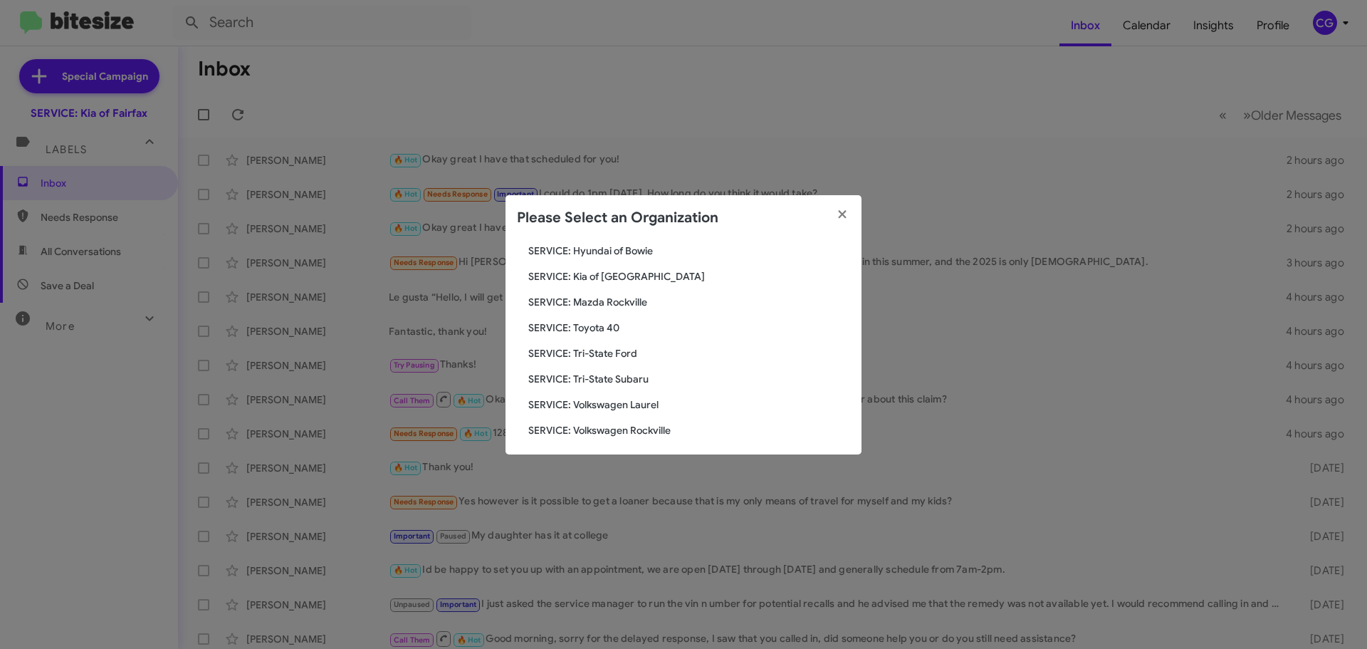
scroll to position [263, 0]
click at [624, 296] on span "SERVICE: Mazda Rockville" at bounding box center [689, 296] width 322 height 14
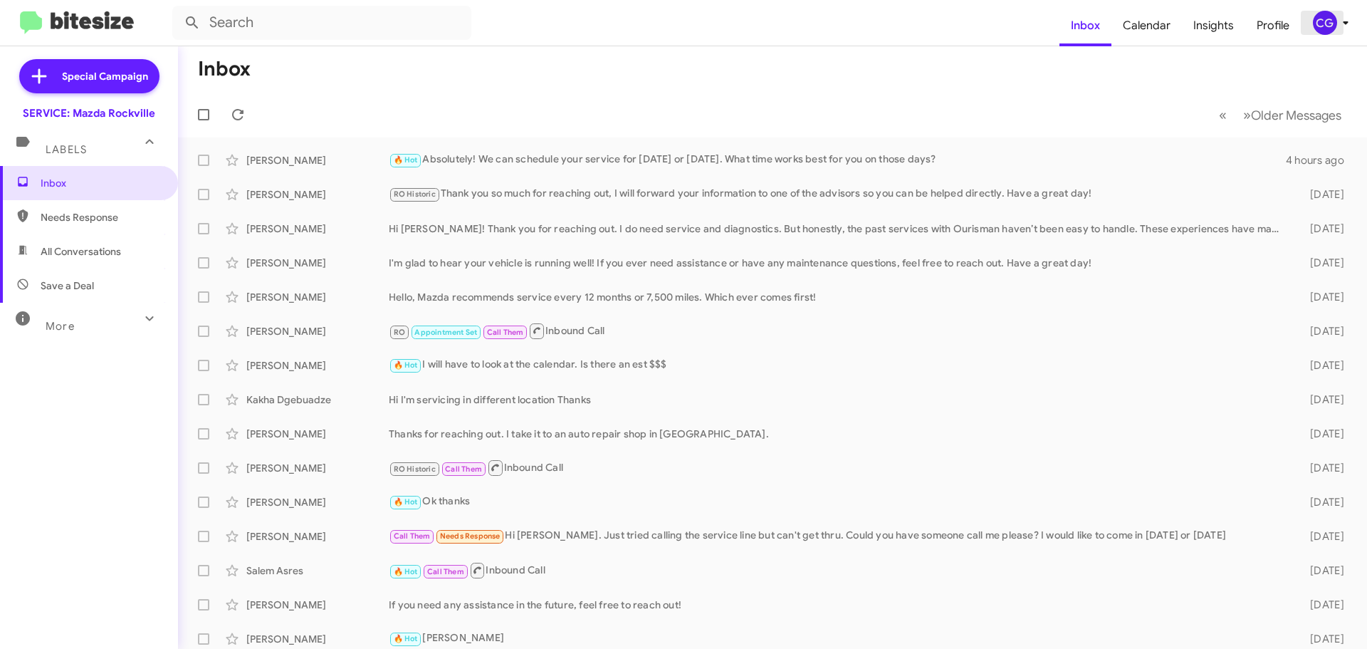
click at [1314, 21] on div "CG" at bounding box center [1325, 23] width 24 height 24
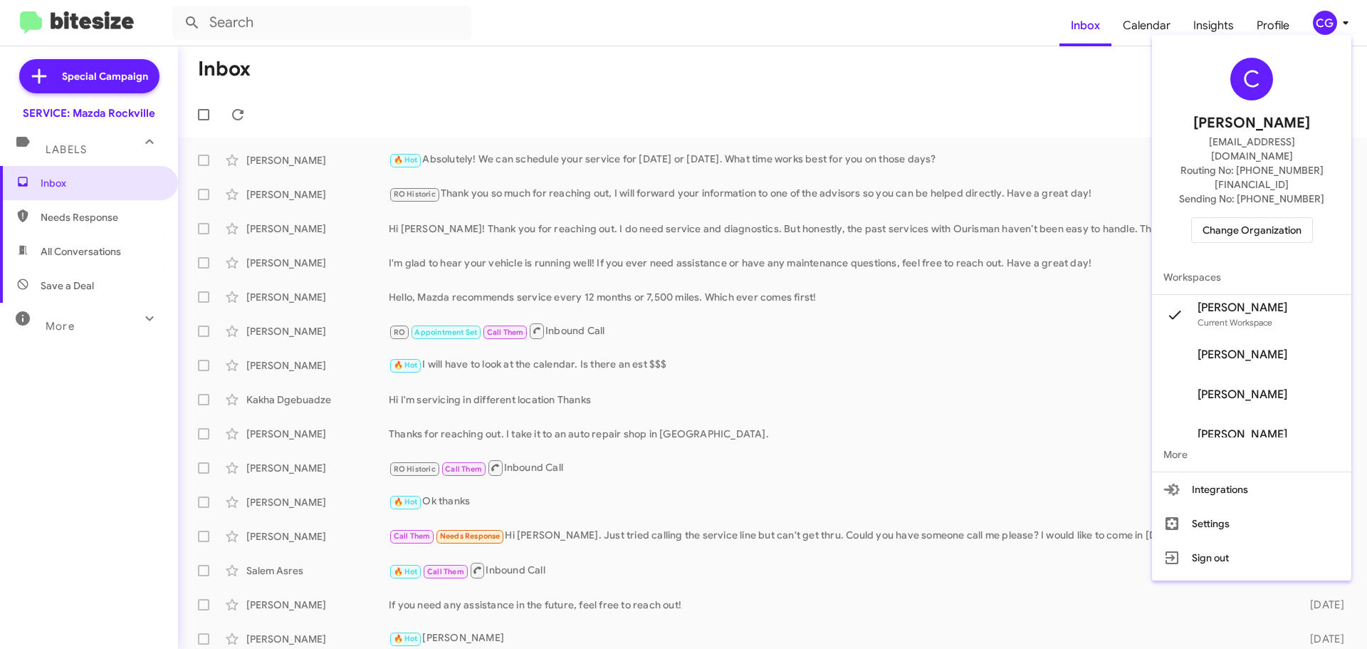
click at [1294, 218] on span "Change Organization" at bounding box center [1251, 230] width 99 height 24
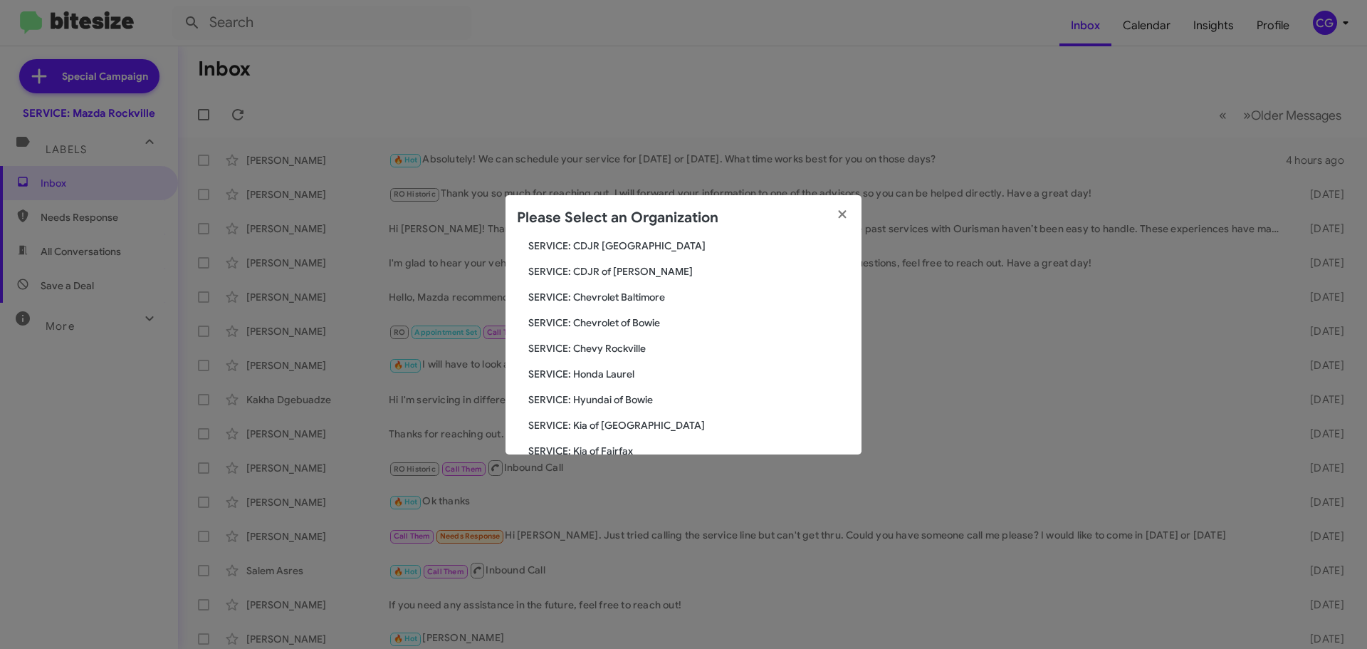
scroll to position [214, 0]
click at [602, 375] on span "SERVICE: Toyota 40" at bounding box center [689, 371] width 322 height 14
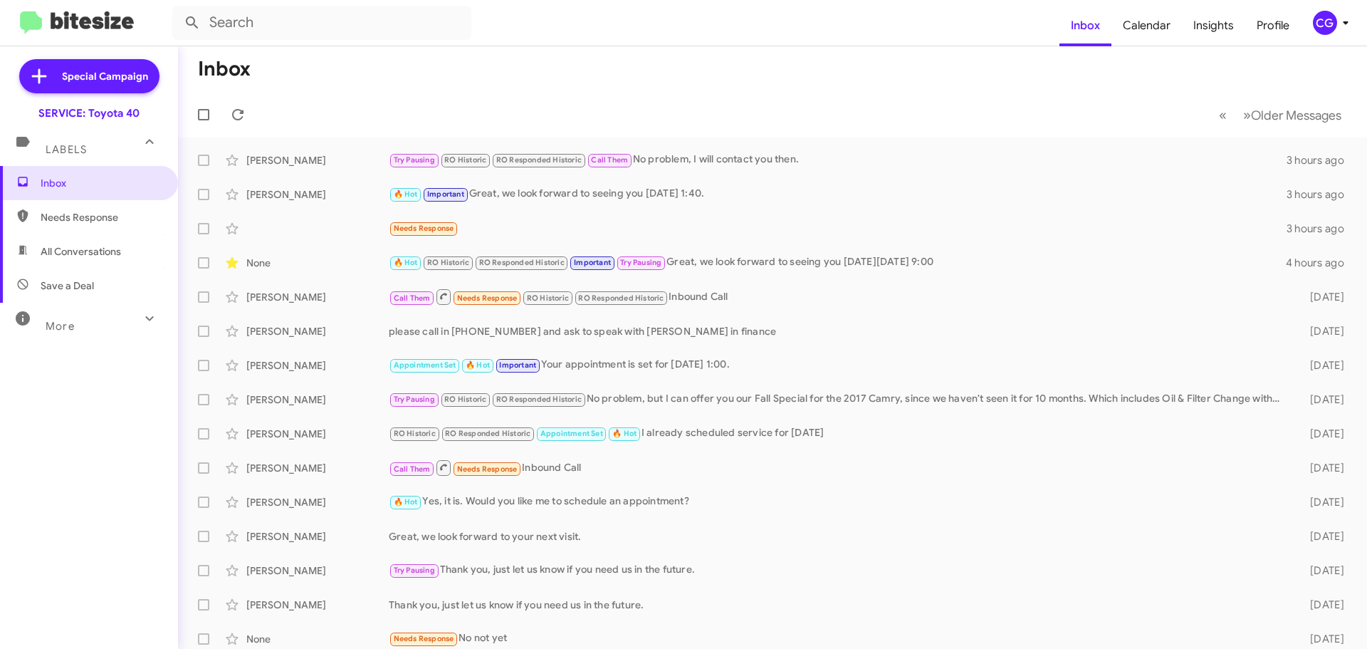
click at [1327, 21] on div "CG" at bounding box center [1325, 23] width 24 height 24
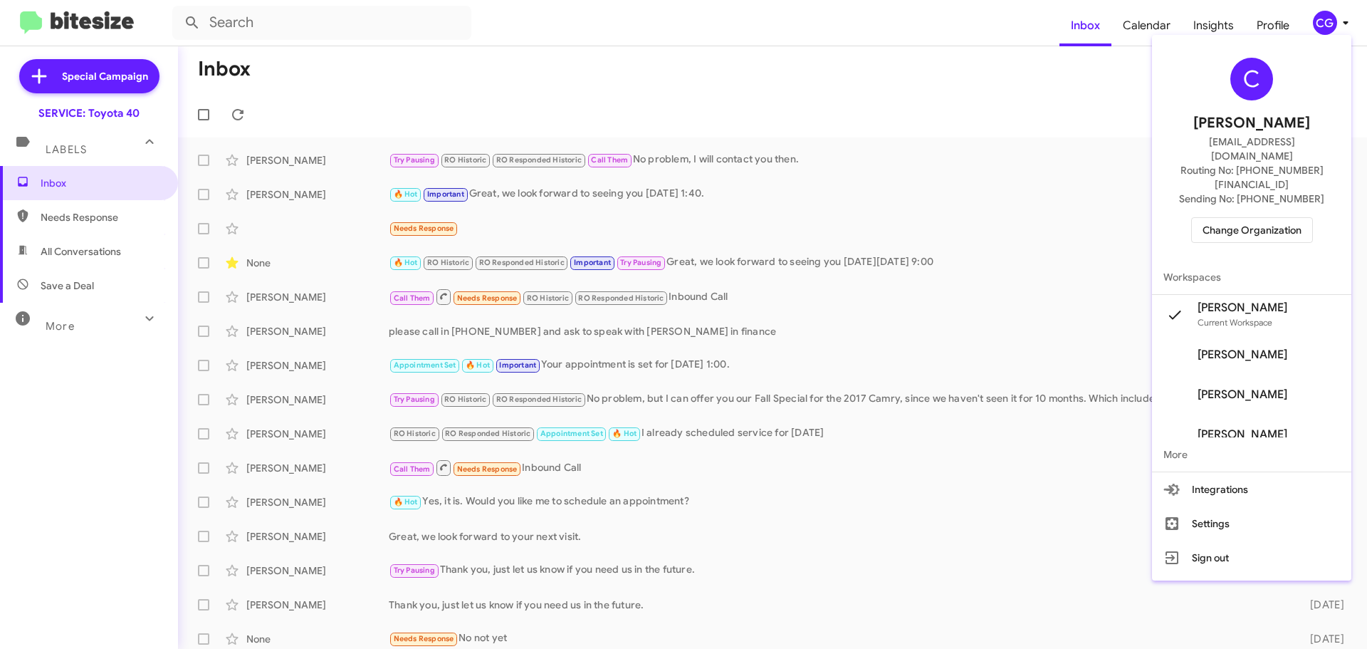
click at [1295, 218] on span "Change Organization" at bounding box center [1251, 230] width 99 height 24
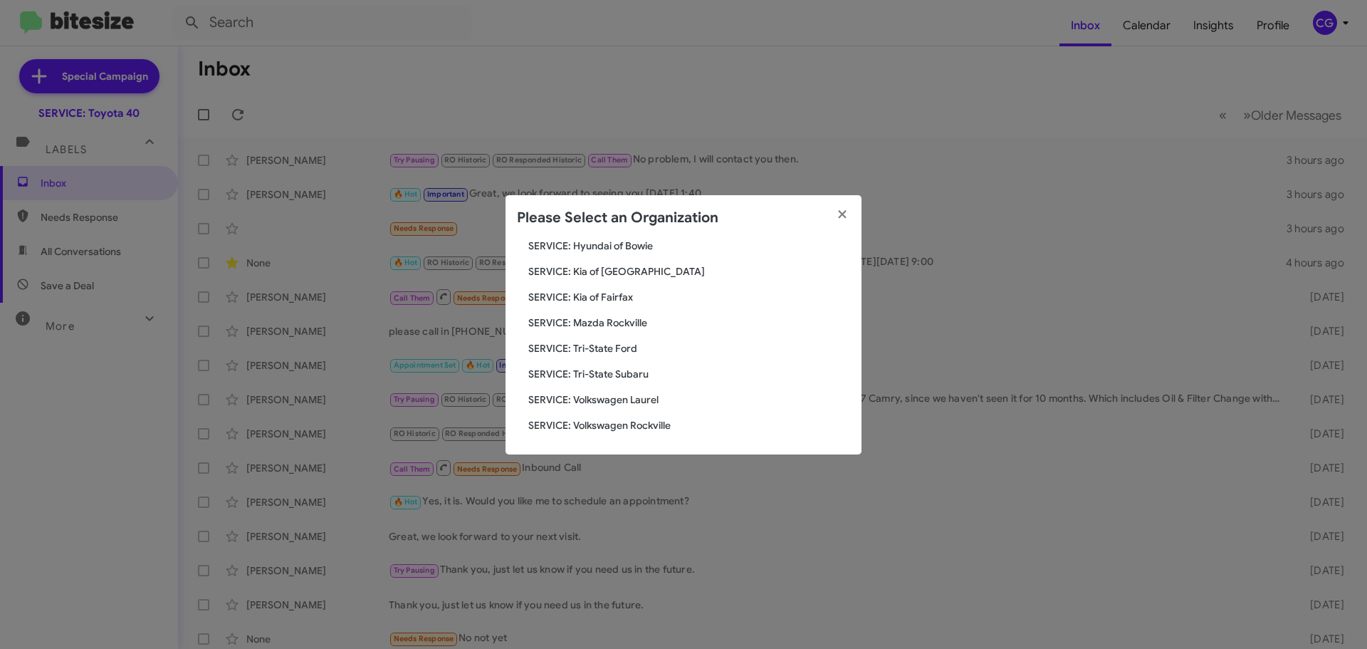
scroll to position [263, 0]
click at [636, 352] on span "SERVICE: Tri-State Ford" at bounding box center [689, 347] width 322 height 14
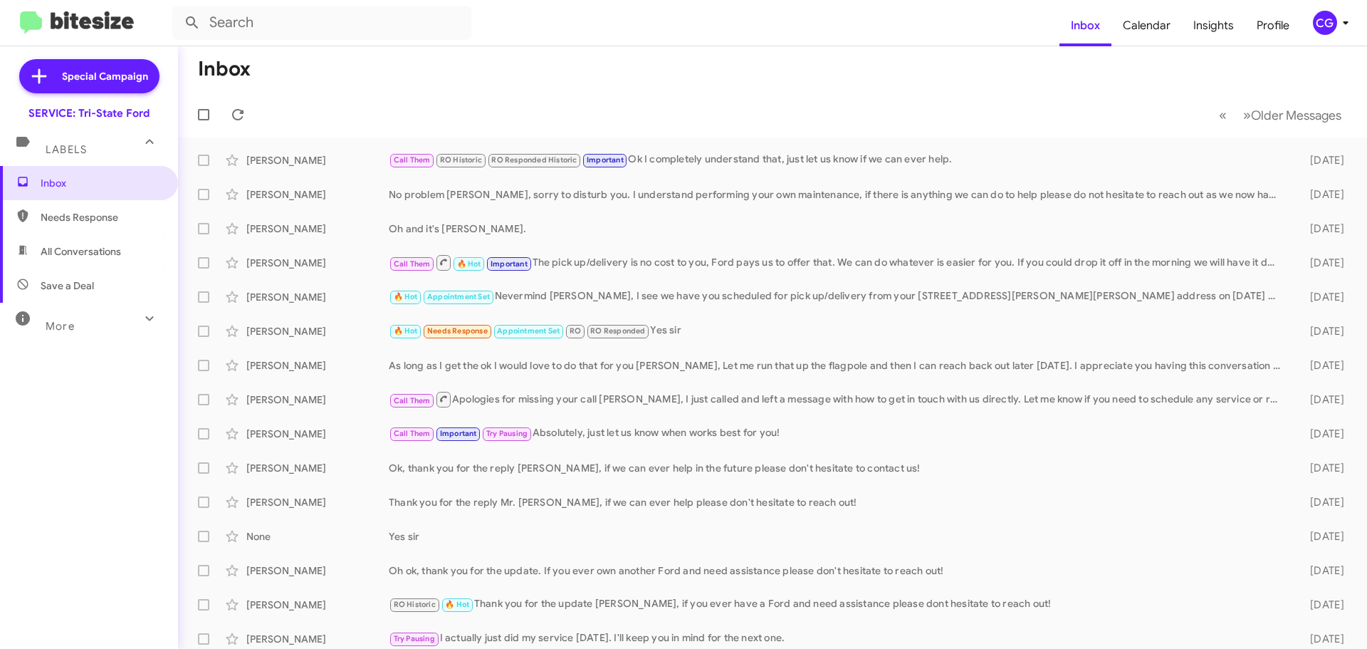
click at [1329, 21] on div "CG" at bounding box center [1325, 23] width 24 height 24
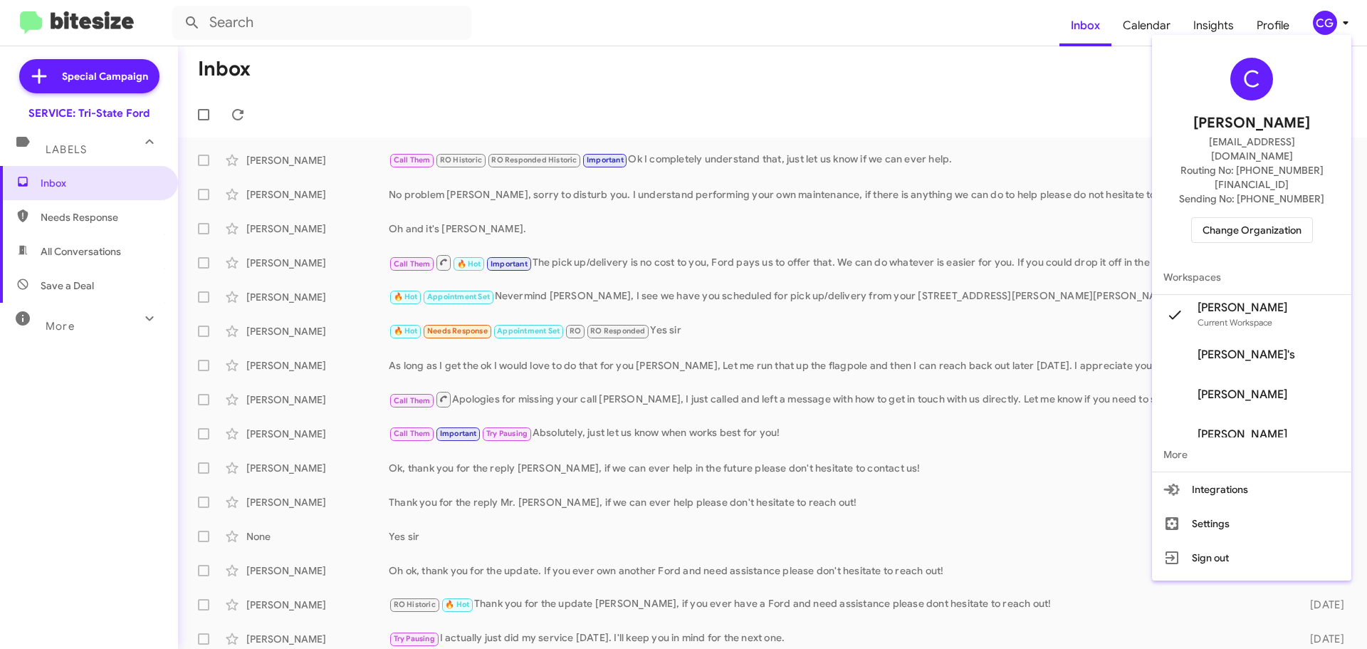
click at [1263, 218] on span "Change Organization" at bounding box center [1251, 230] width 99 height 24
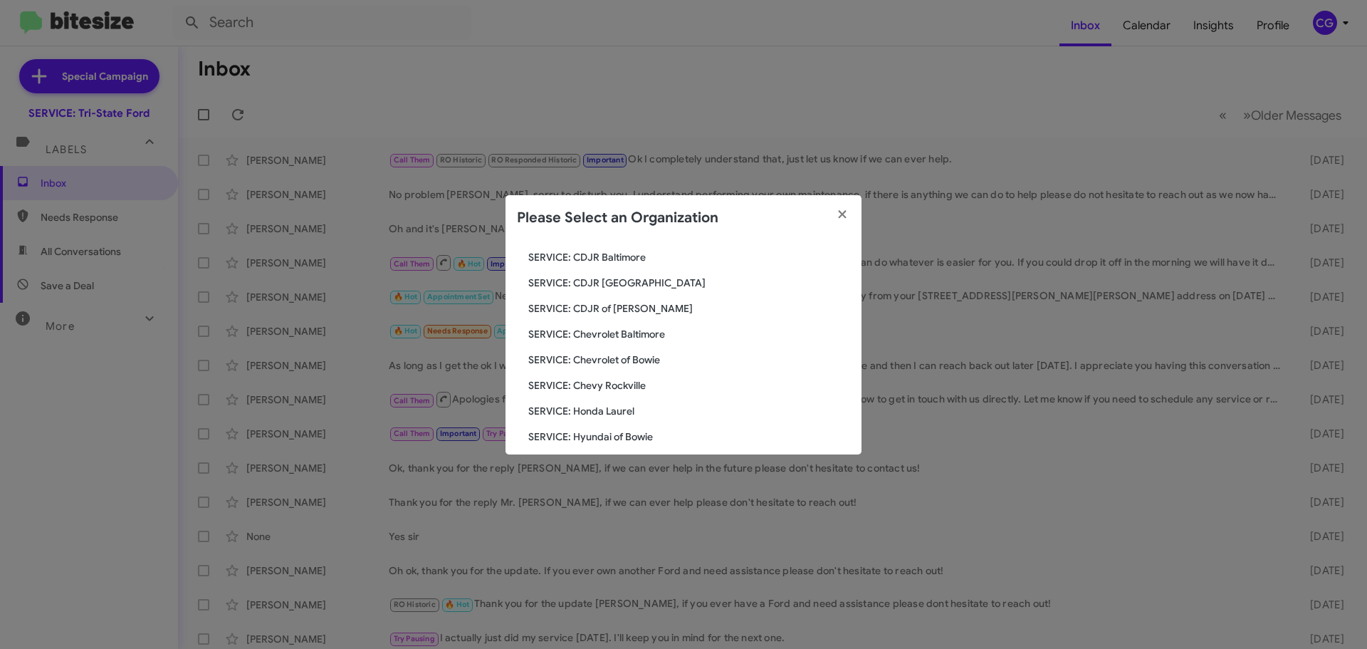
scroll to position [263, 0]
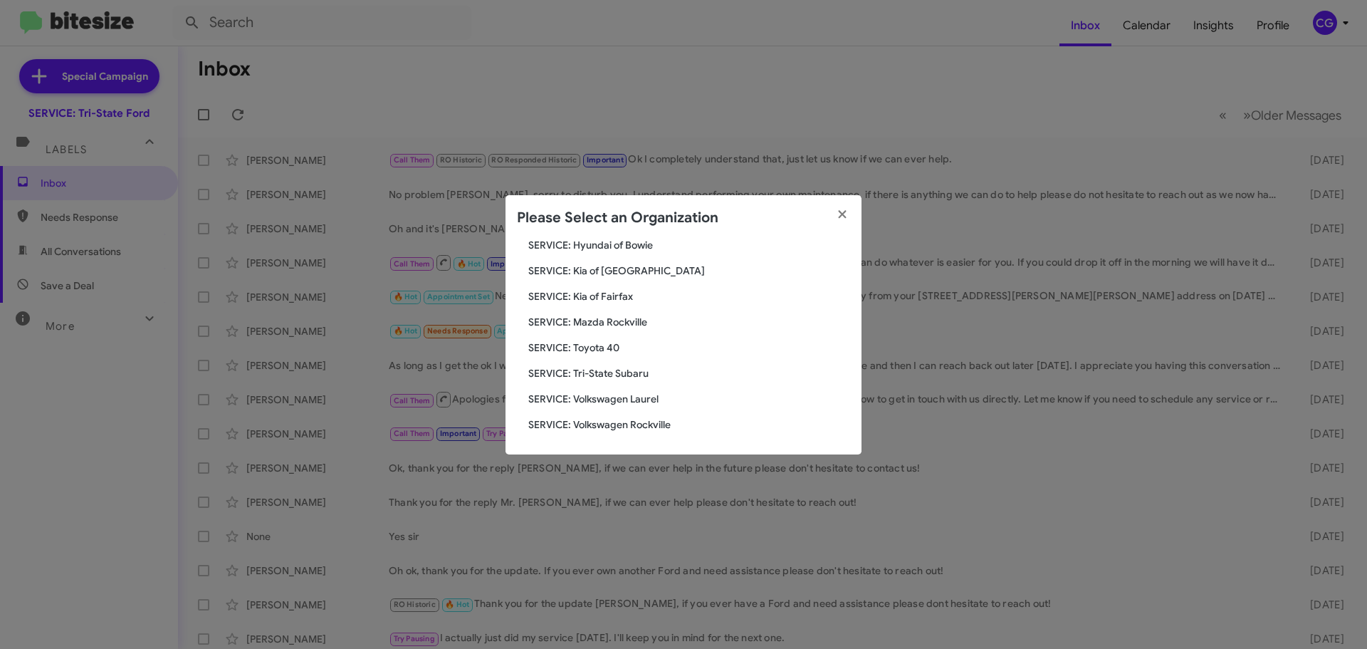
click at [619, 401] on span "SERVICE: Volkswagen Laurel" at bounding box center [689, 399] width 322 height 14
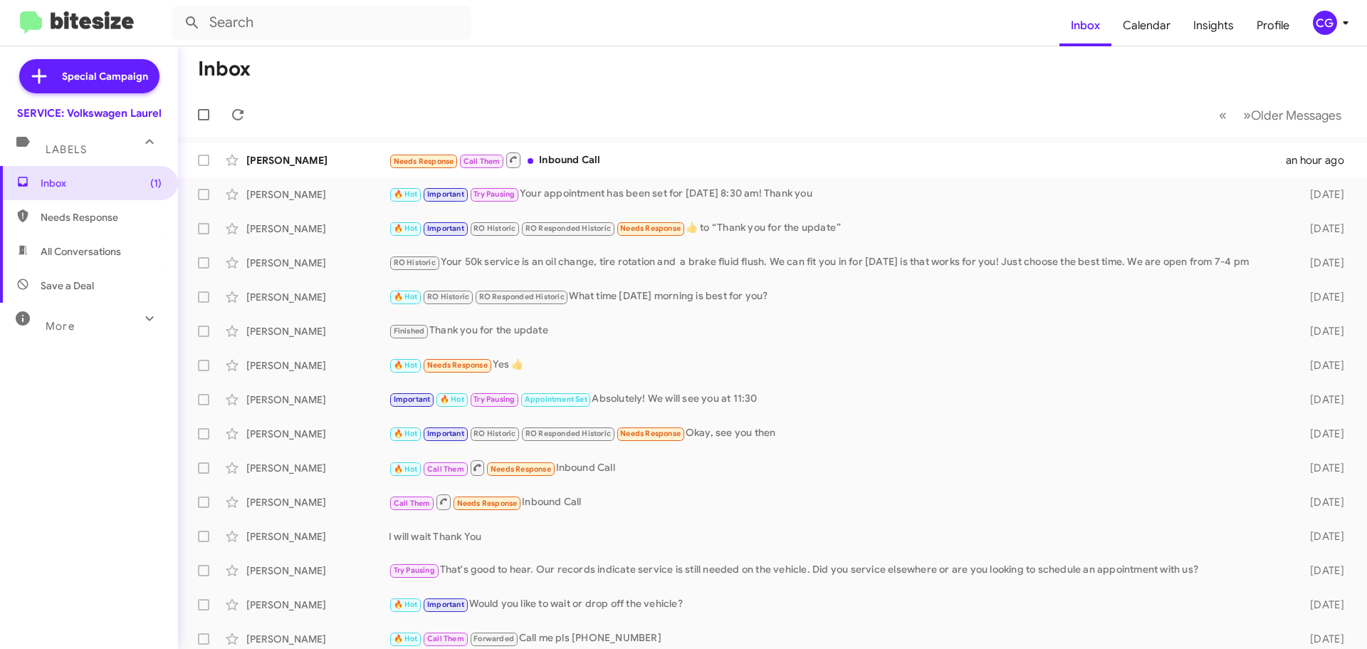
click at [1313, 26] on button "CG" at bounding box center [1326, 23] width 51 height 24
